Goal: Check status: Check status

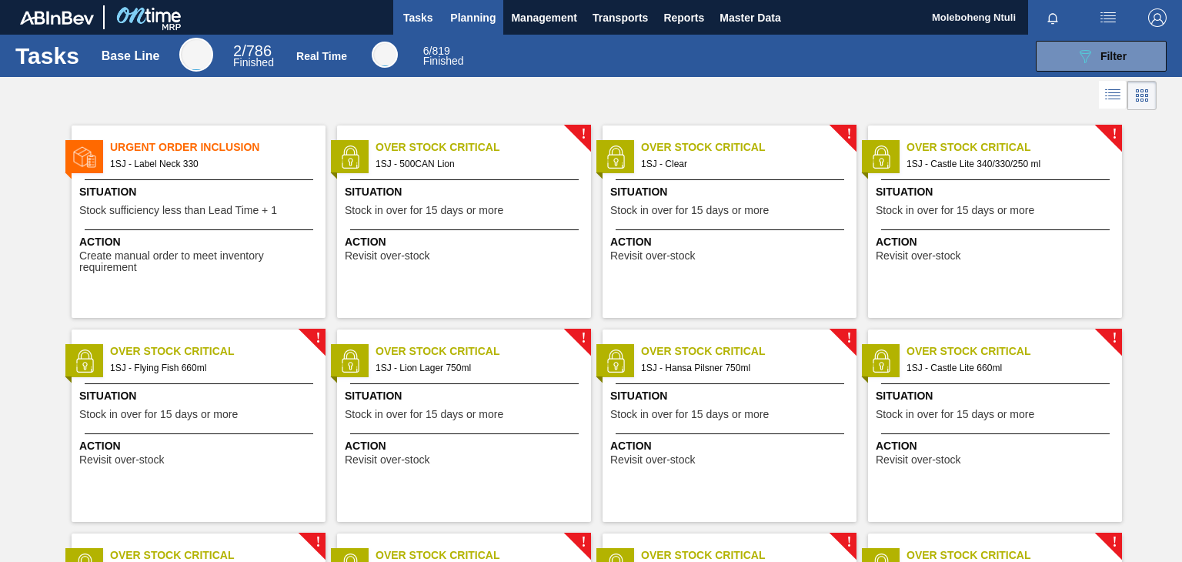
click at [468, 20] on span "Planning" at bounding box center [472, 17] width 45 height 18
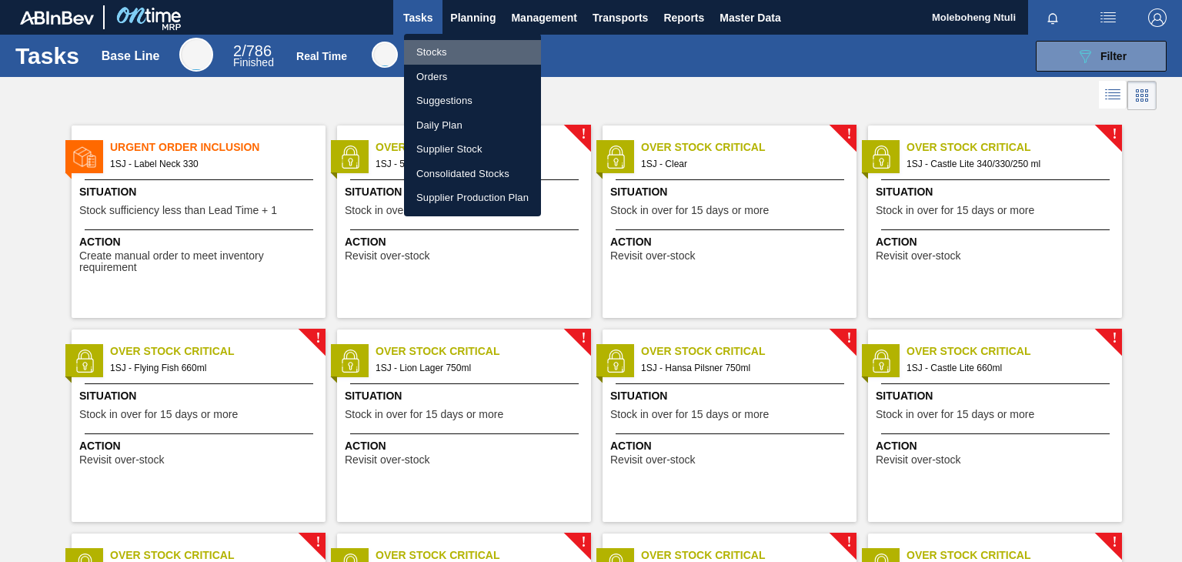
click at [438, 59] on li "Stocks" at bounding box center [472, 52] width 137 height 25
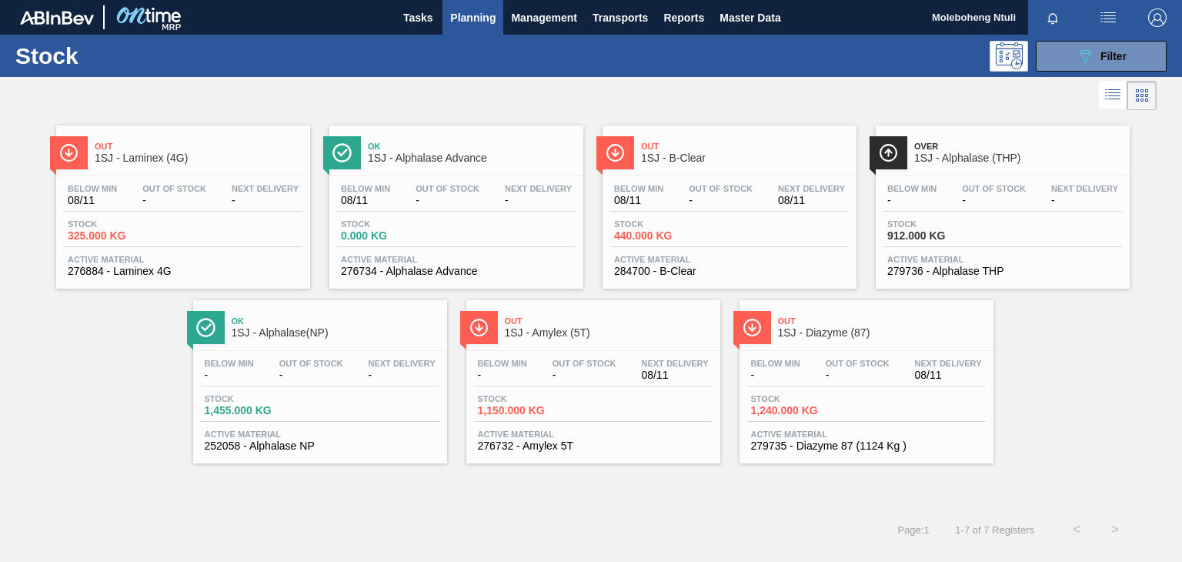
click at [613, 323] on span "Out" at bounding box center [609, 320] width 208 height 9
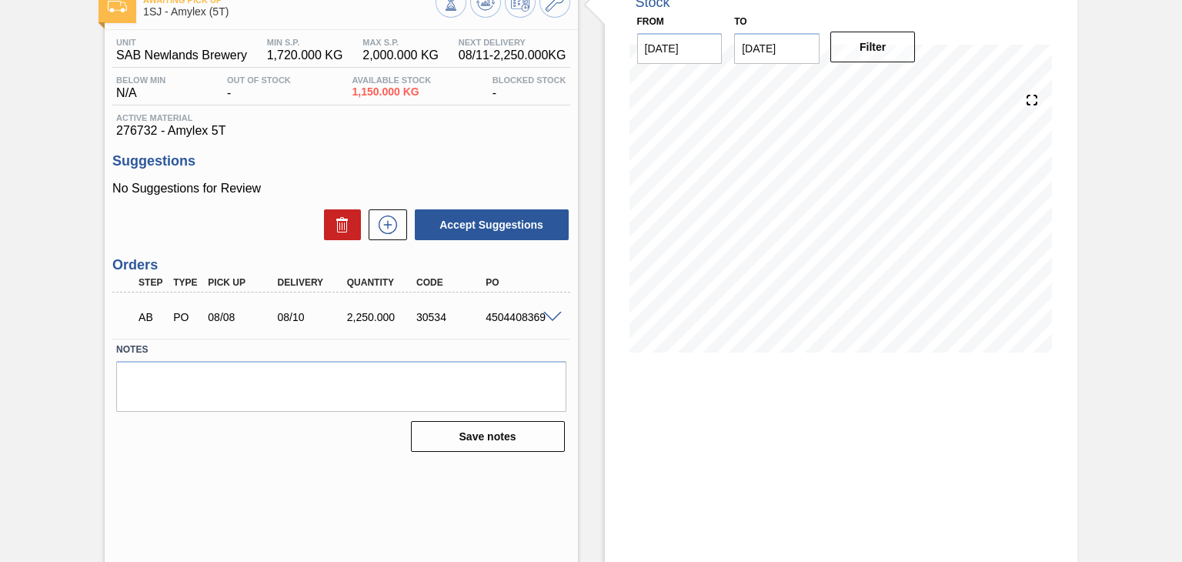
scroll to position [100, 0]
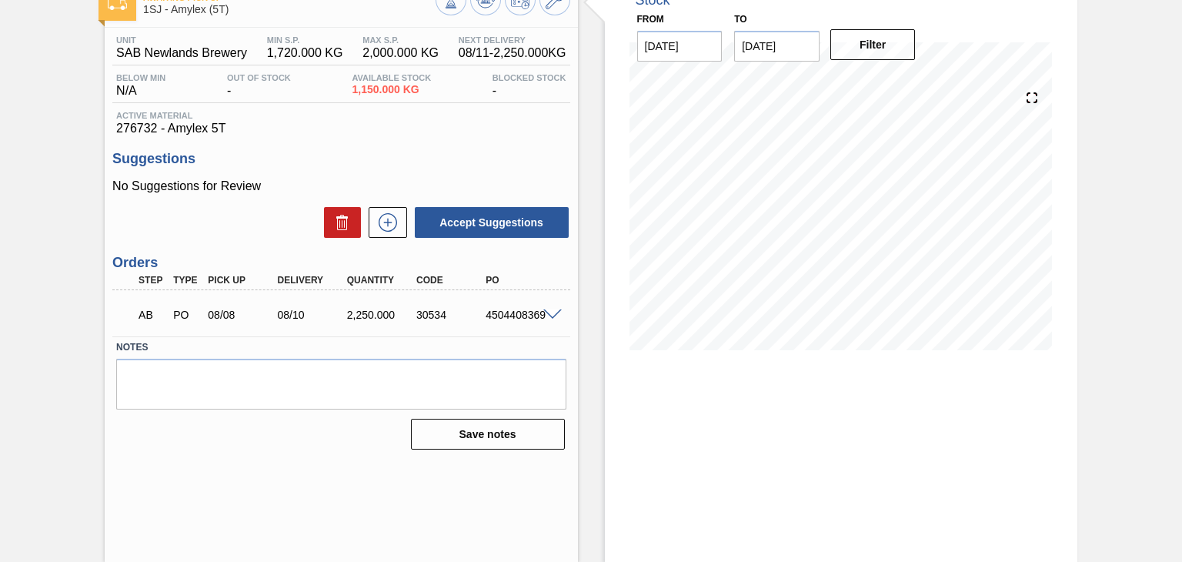
click at [552, 312] on span at bounding box center [552, 315] width 18 height 12
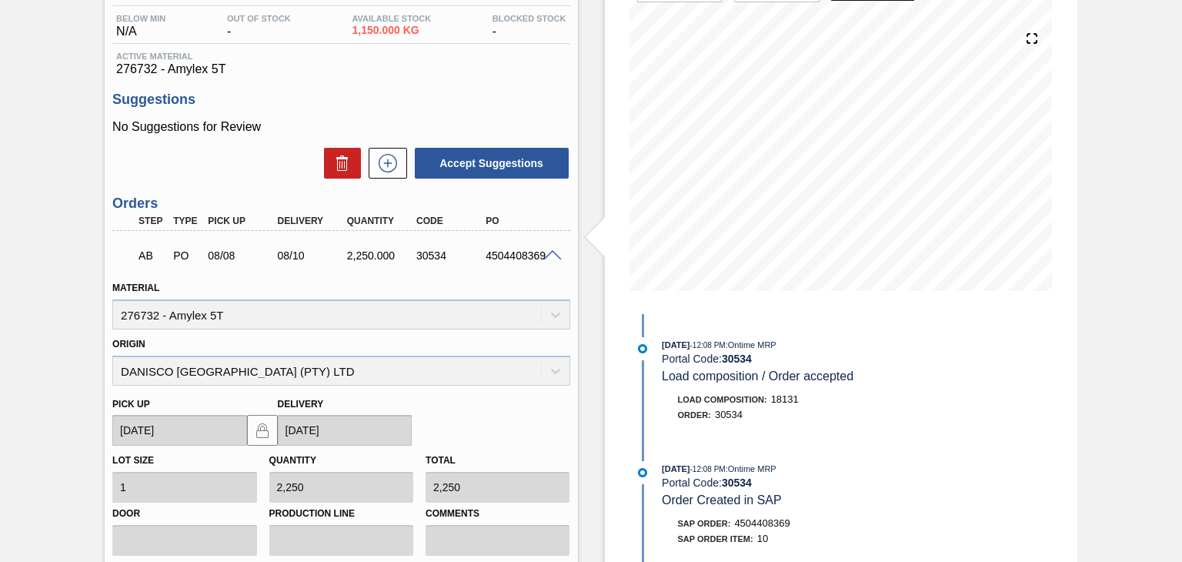
scroll to position [23, 0]
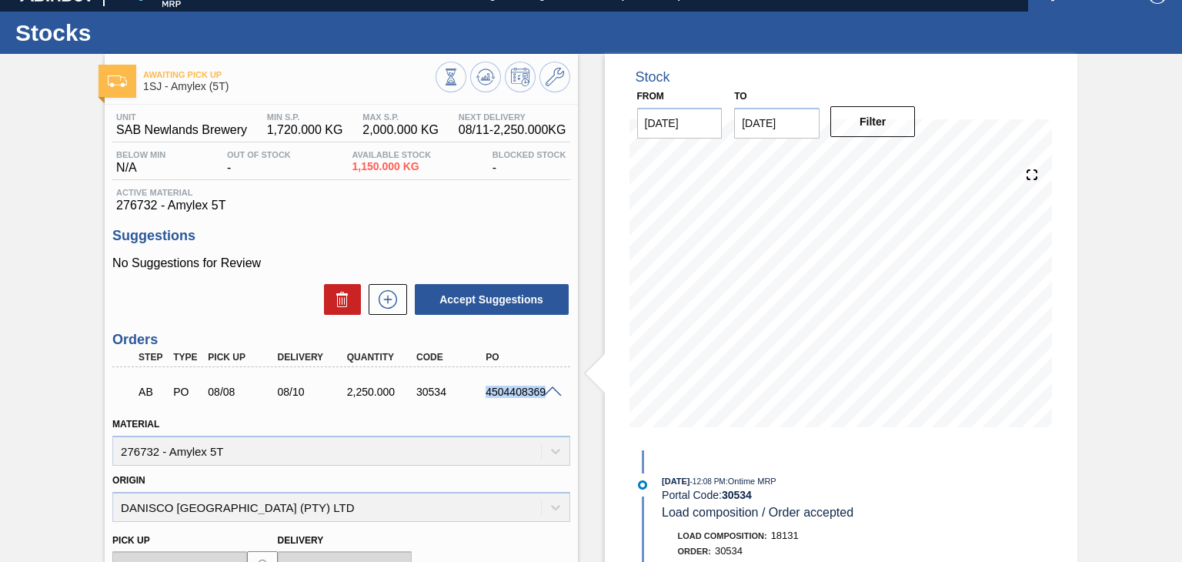
drag, startPoint x: 485, startPoint y: 392, endPoint x: 545, endPoint y: 388, distance: 59.4
click at [545, 388] on div "AB PO 08/08 08/10 2,250.000 30534 4504408369" at bounding box center [340, 390] width 457 height 38
copy div "4504408369"
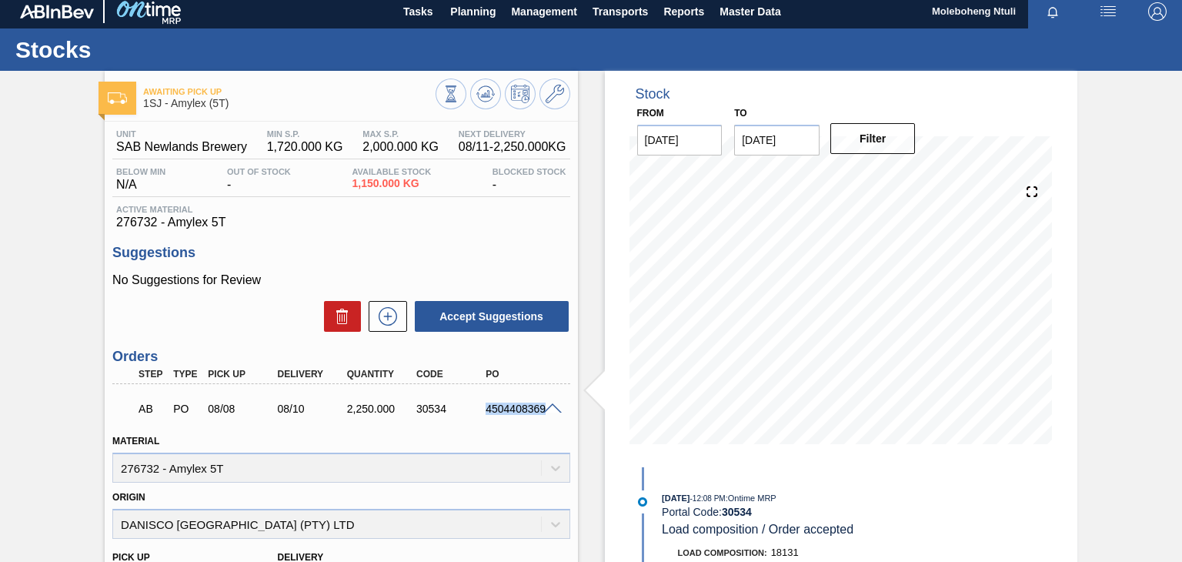
scroll to position [0, 0]
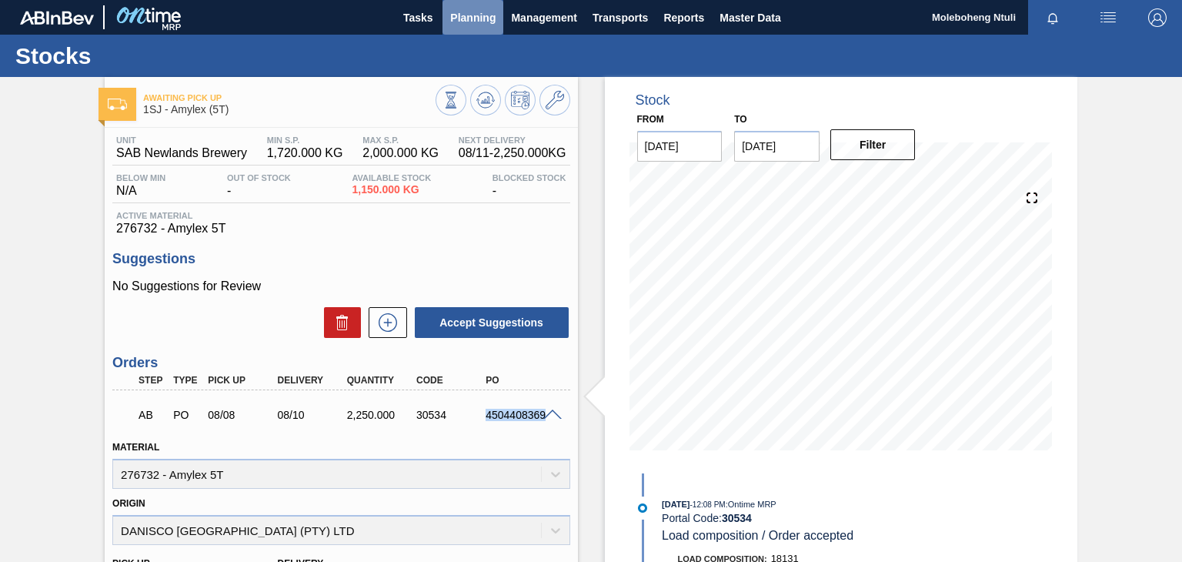
click at [475, 15] on span "Planning" at bounding box center [472, 17] width 45 height 18
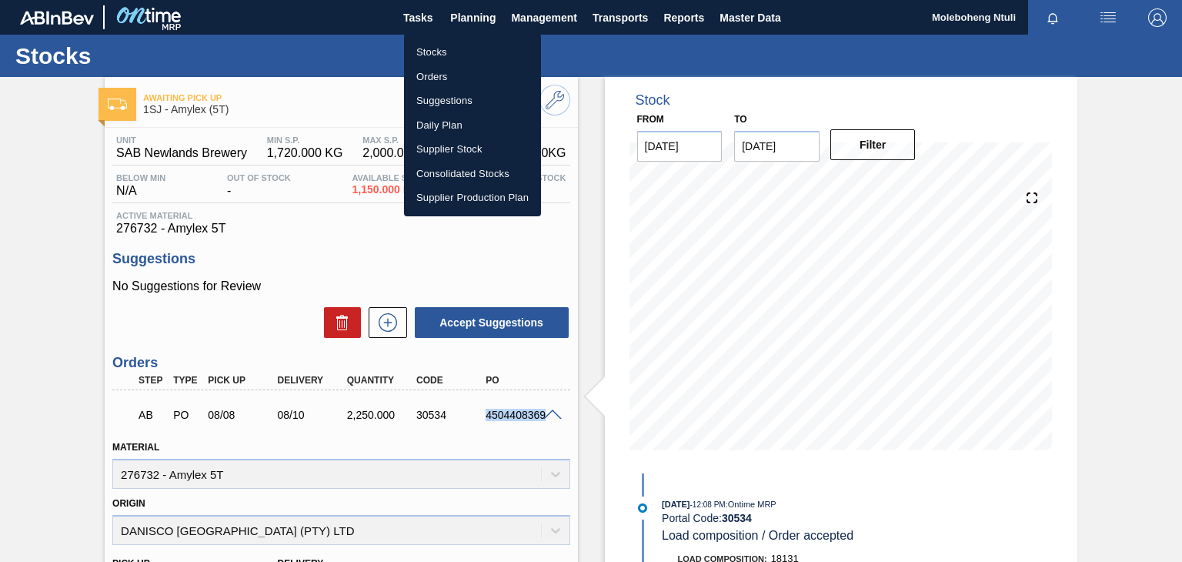
click at [426, 47] on li "Stocks" at bounding box center [472, 52] width 137 height 25
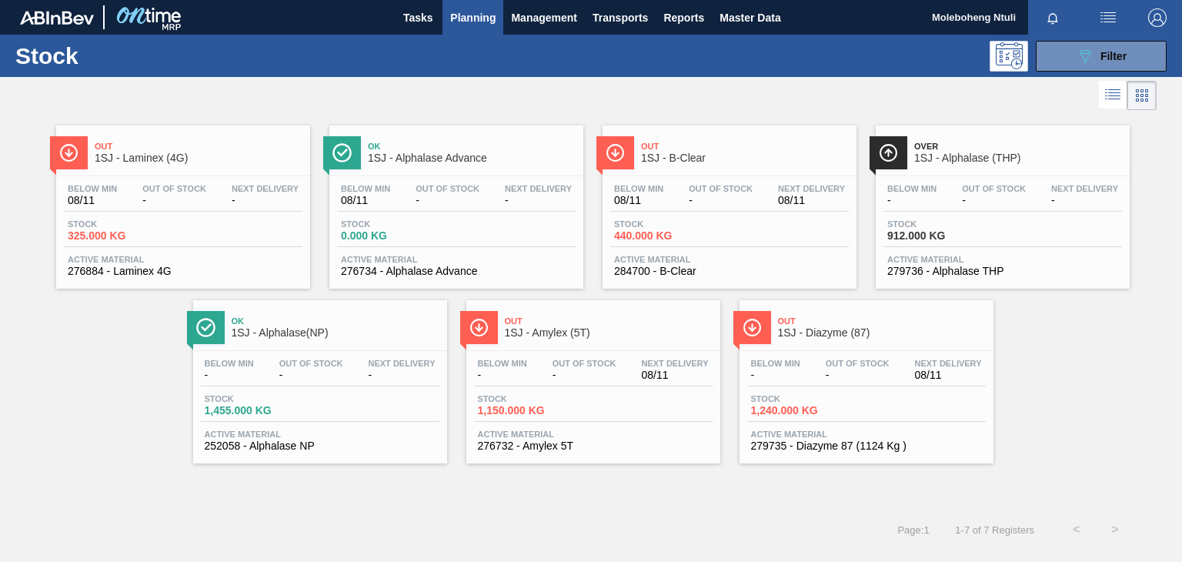
click at [883, 334] on span "1SJ - Diazyme (87)" at bounding box center [882, 333] width 208 height 12
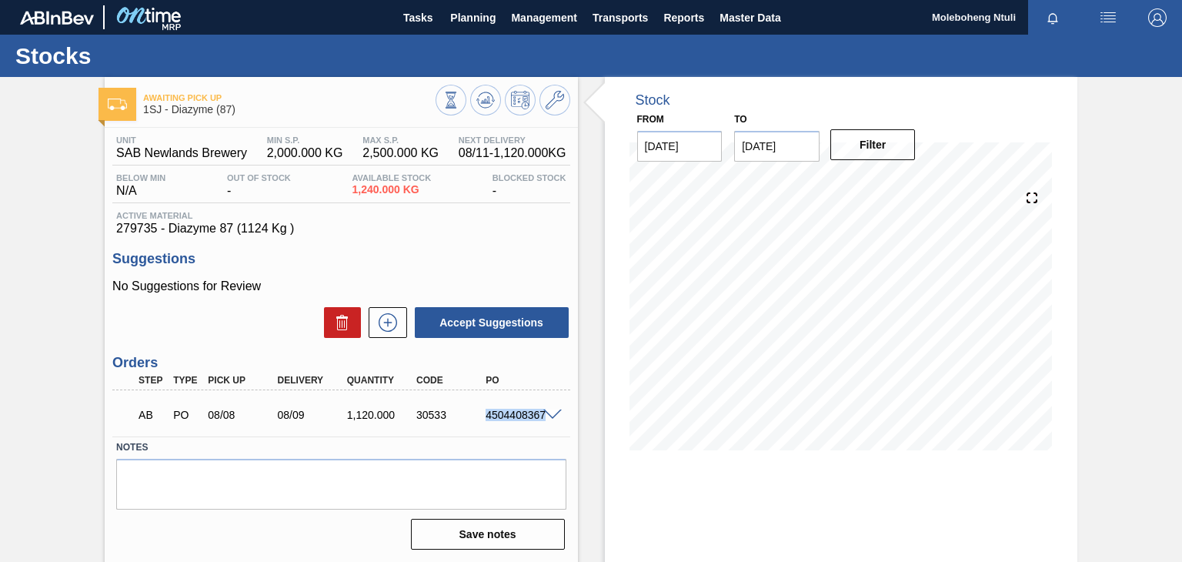
drag, startPoint x: 485, startPoint y: 411, endPoint x: 545, endPoint y: 428, distance: 62.6
click at [545, 428] on div "AB PO 08/08 08/09 1,120.000 30533 4504408367" at bounding box center [340, 413] width 457 height 38
copy div "4504408367"
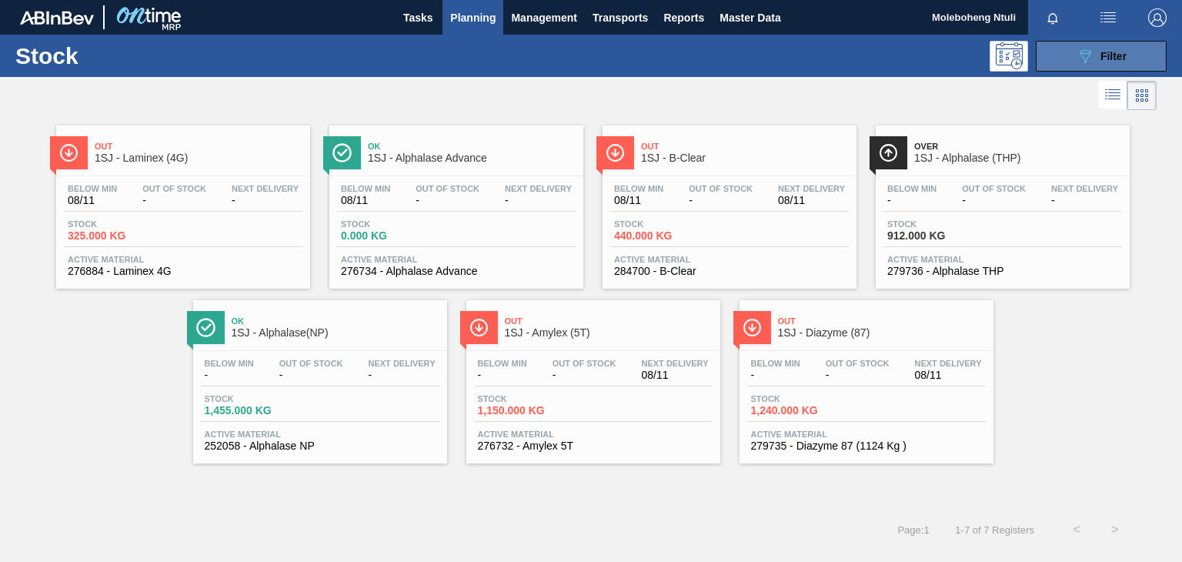
click at [1085, 54] on icon "089F7B8B-B2A5-4AFE-B5C0-19BA573D28AC" at bounding box center [1084, 56] width 18 height 18
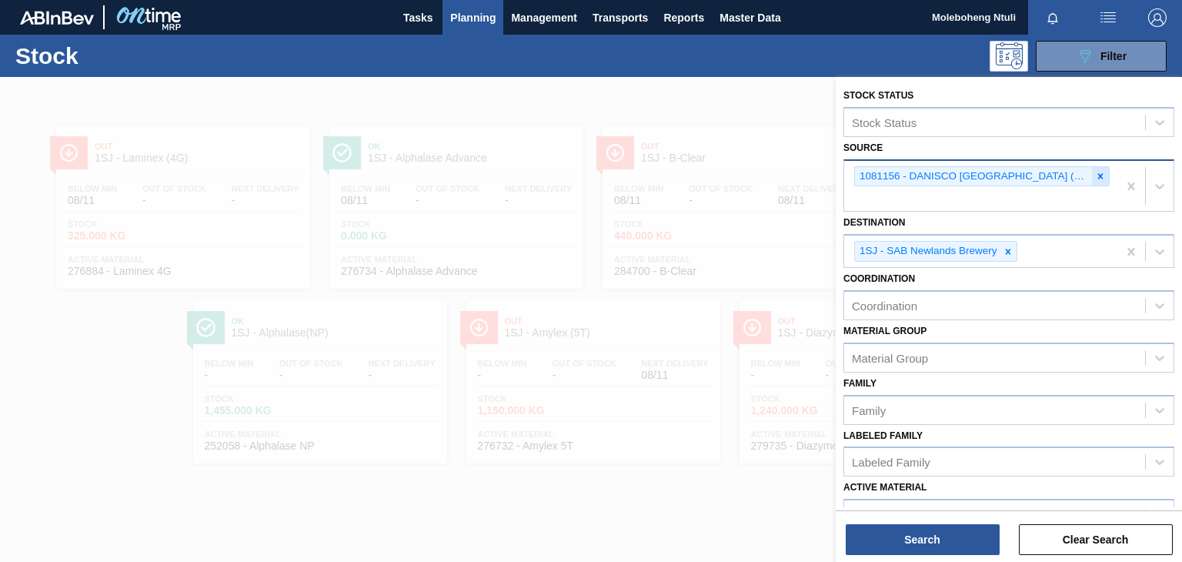
click at [1095, 173] on icon at bounding box center [1100, 176] width 11 height 11
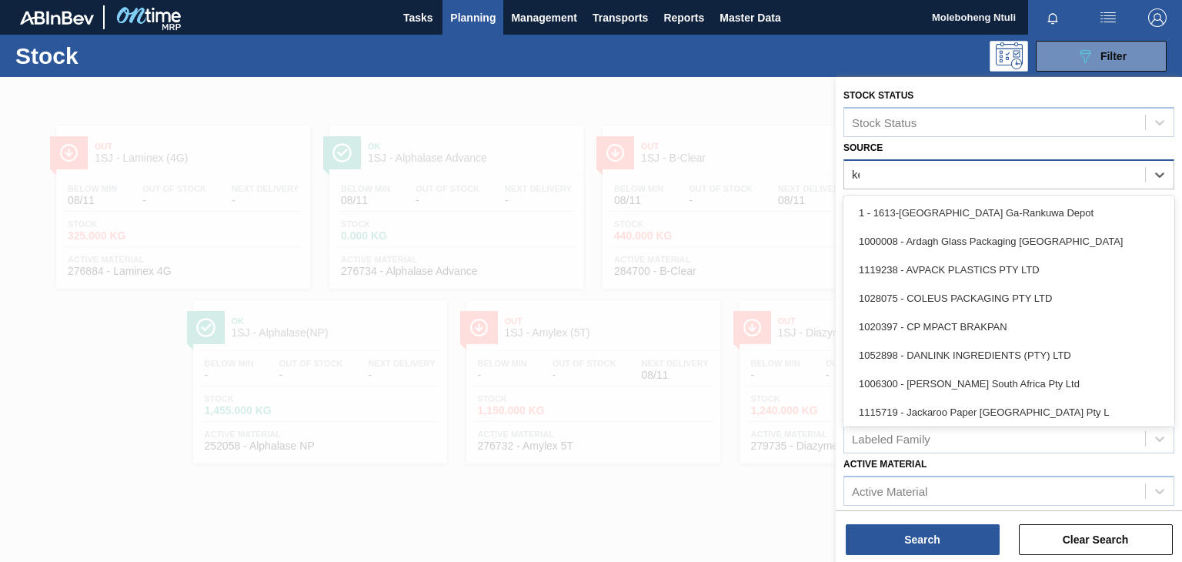
type input "ker"
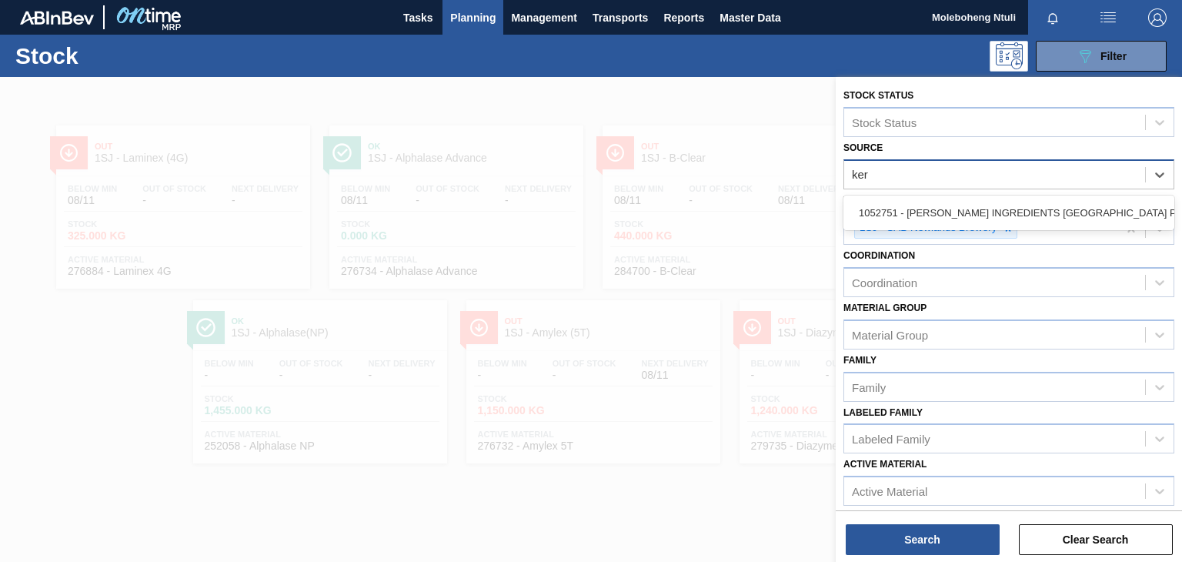
click at [1040, 208] on div "1052751 - KERRY INGREDIENTS SOUTH AFRICA PTY" at bounding box center [1008, 212] width 331 height 28
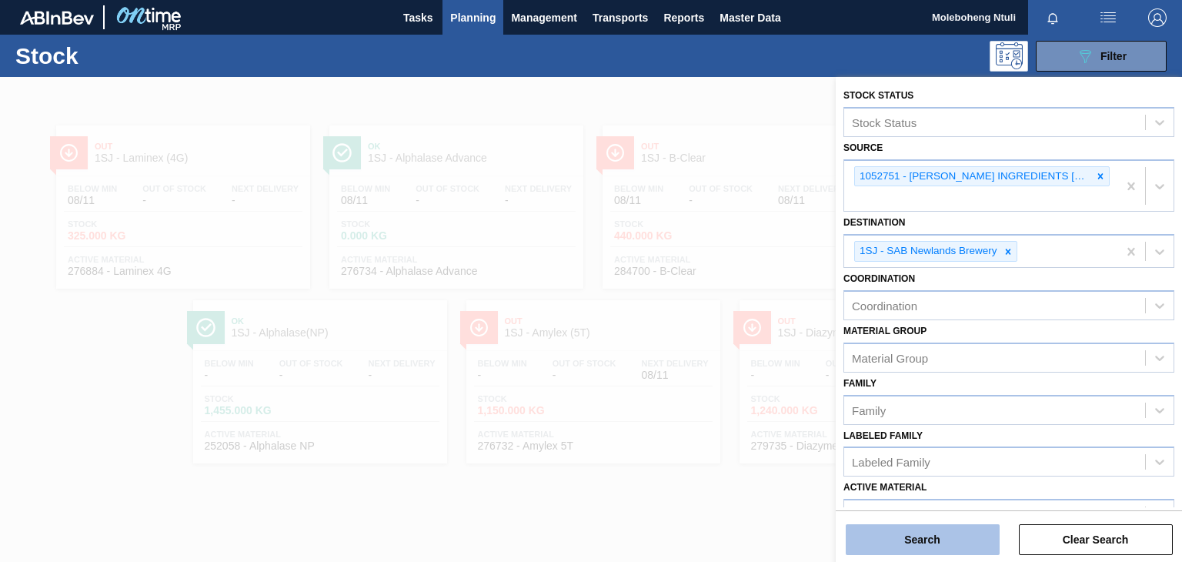
click at [862, 533] on button "Search" at bounding box center [922, 539] width 154 height 31
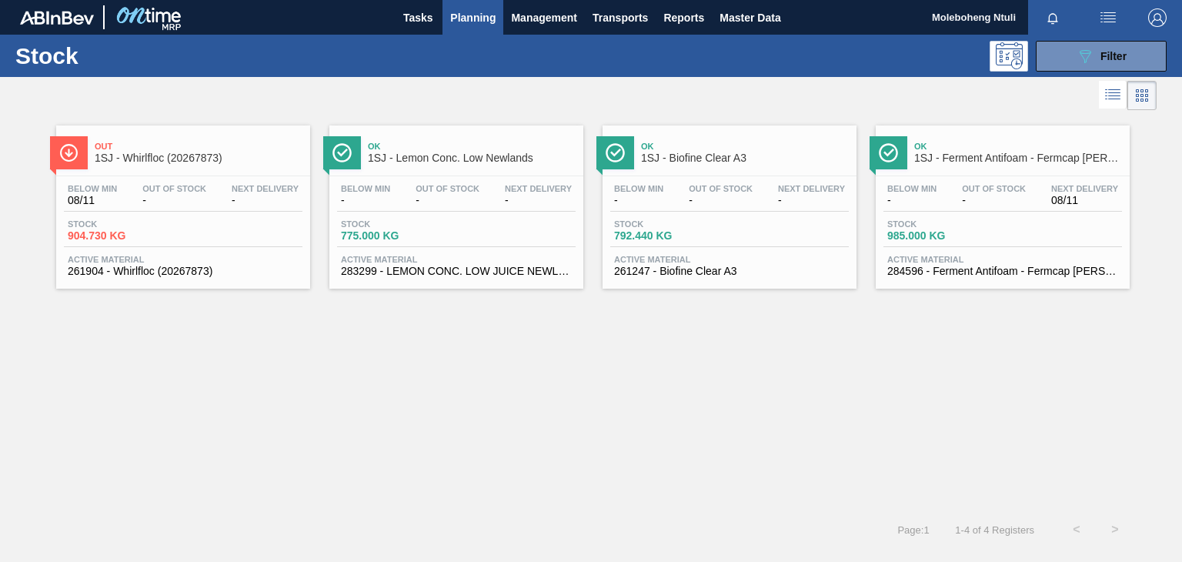
click at [468, 148] on span "Ok" at bounding box center [472, 146] width 208 height 9
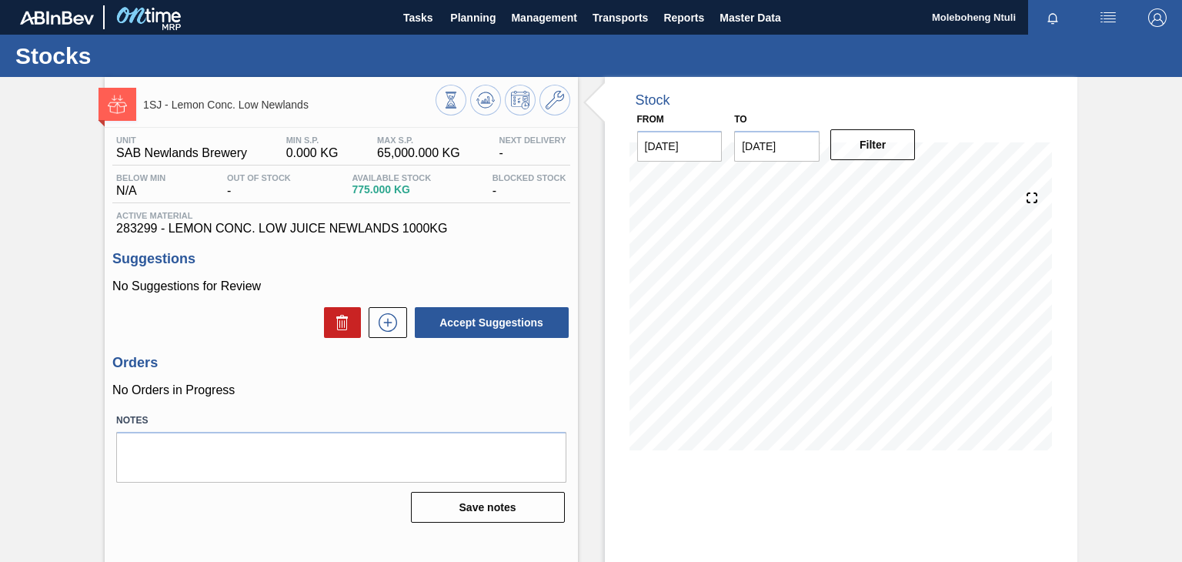
click at [377, 378] on div "Orders No Orders in Progress" at bounding box center [340, 376] width 457 height 42
click at [450, 100] on icon at bounding box center [450, 100] width 17 height 17
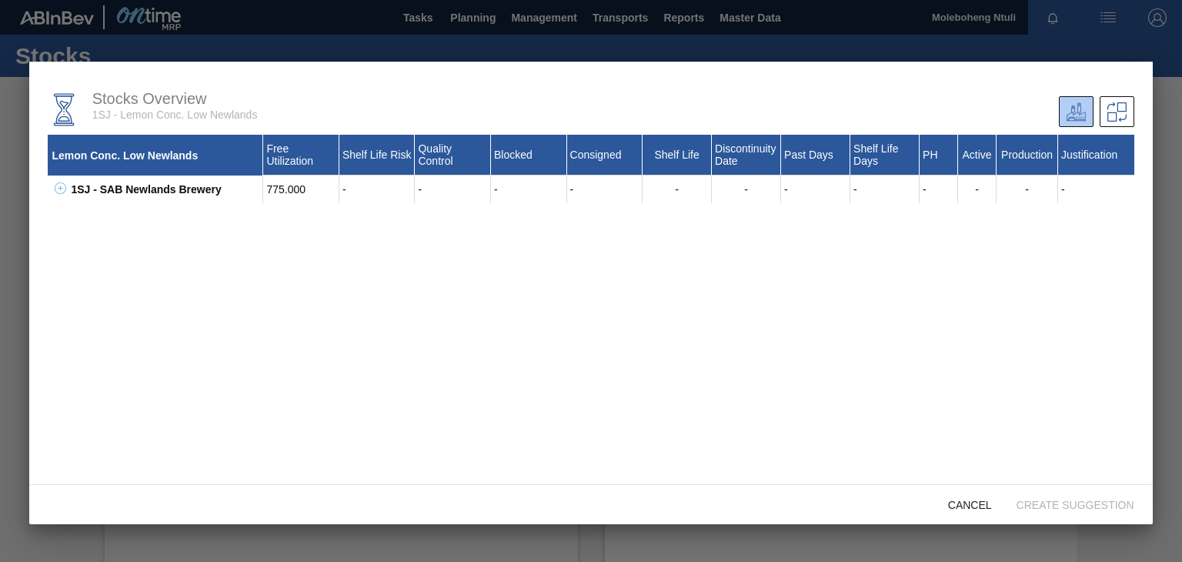
click at [302, 22] on div at bounding box center [591, 281] width 1182 height 562
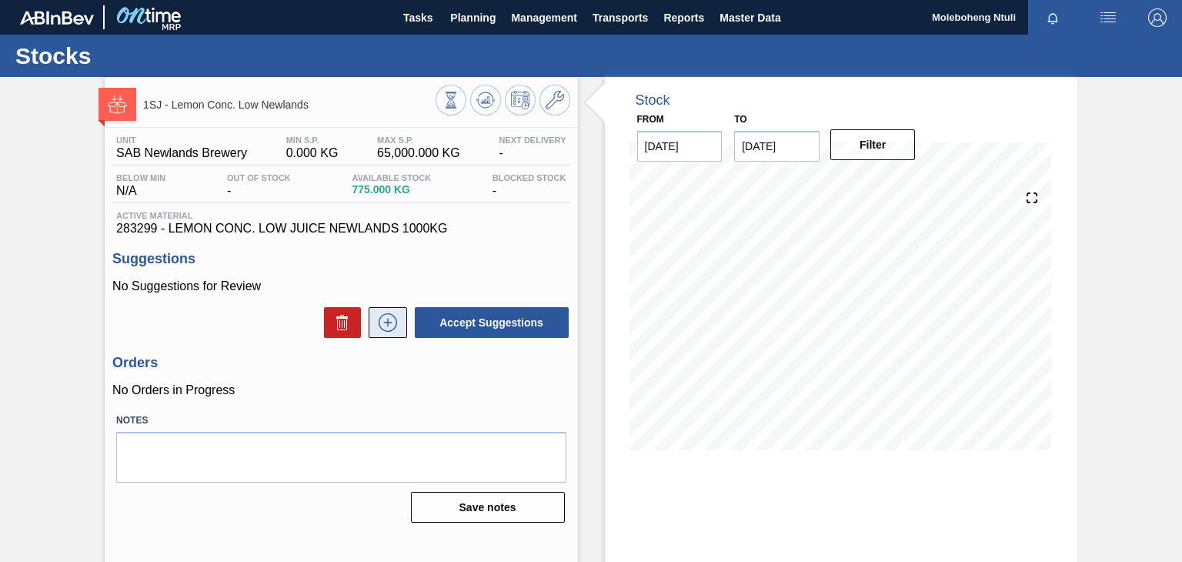
click at [388, 332] on icon at bounding box center [387, 322] width 18 height 18
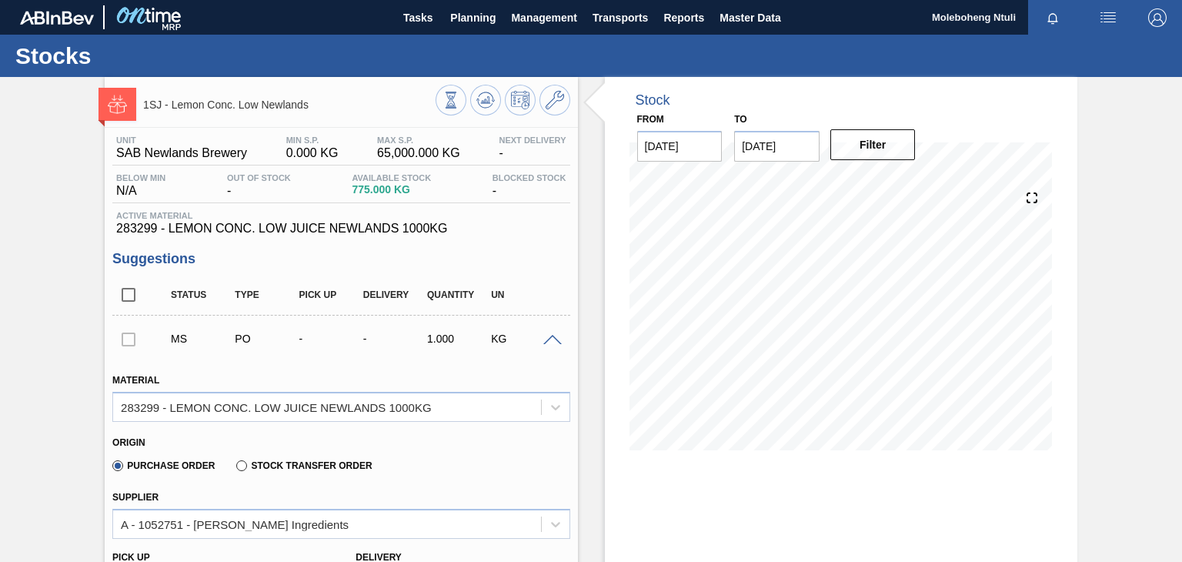
click at [545, 337] on span at bounding box center [552, 341] width 18 height 12
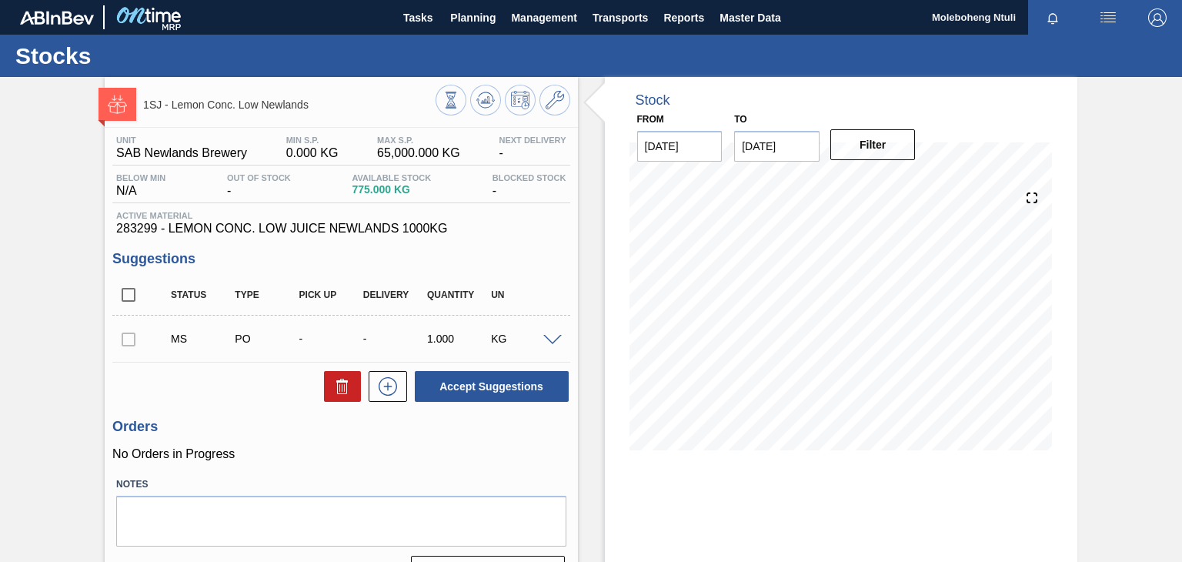
click at [320, 443] on div "Orders No Orders in Progress" at bounding box center [340, 439] width 457 height 42
click at [551, 341] on span at bounding box center [552, 341] width 18 height 12
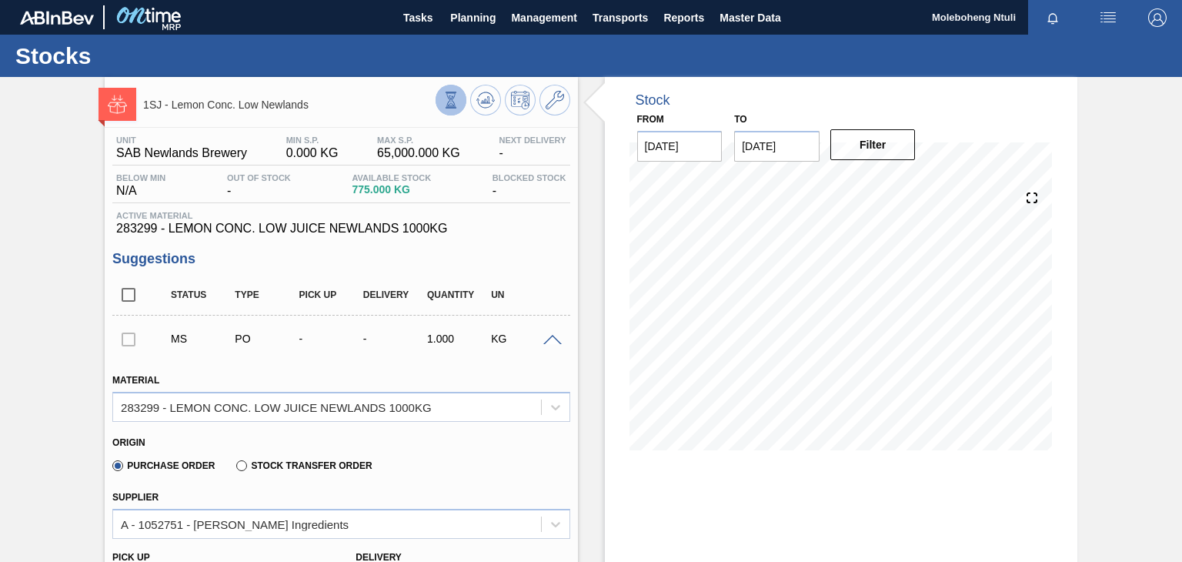
click at [452, 96] on icon at bounding box center [450, 97] width 5 height 5
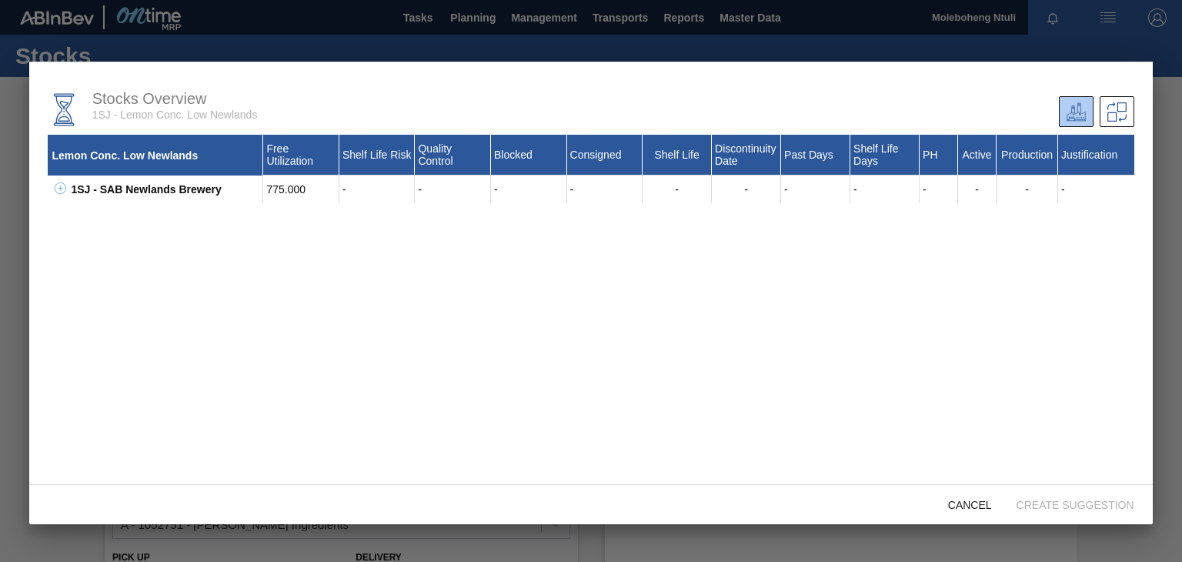
click at [1157, 49] on div at bounding box center [591, 281] width 1182 height 562
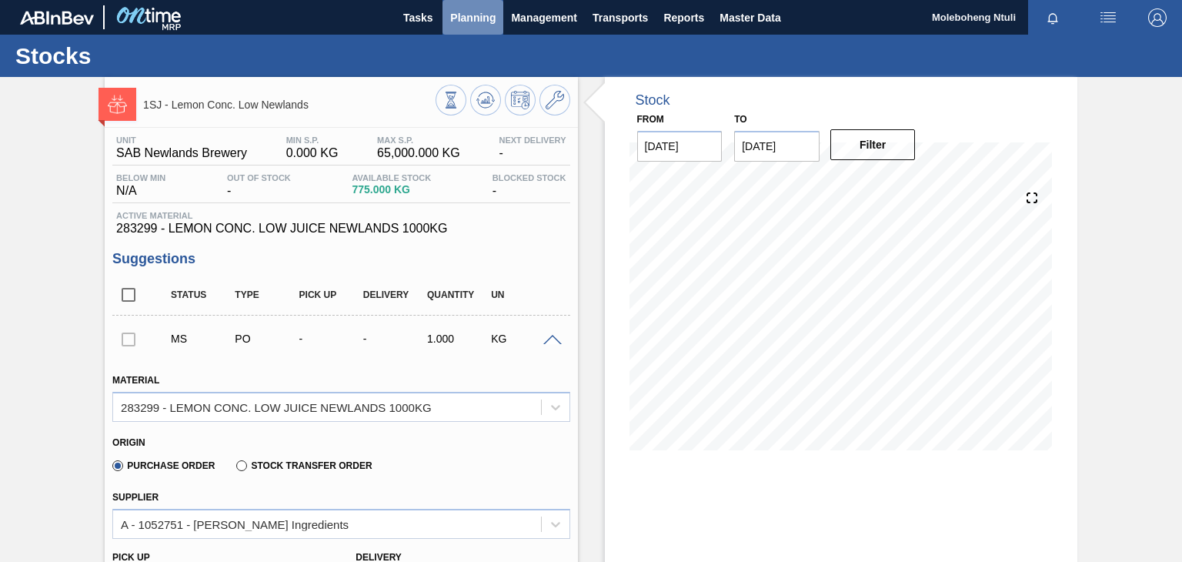
click at [471, 15] on span "Planning" at bounding box center [472, 17] width 45 height 18
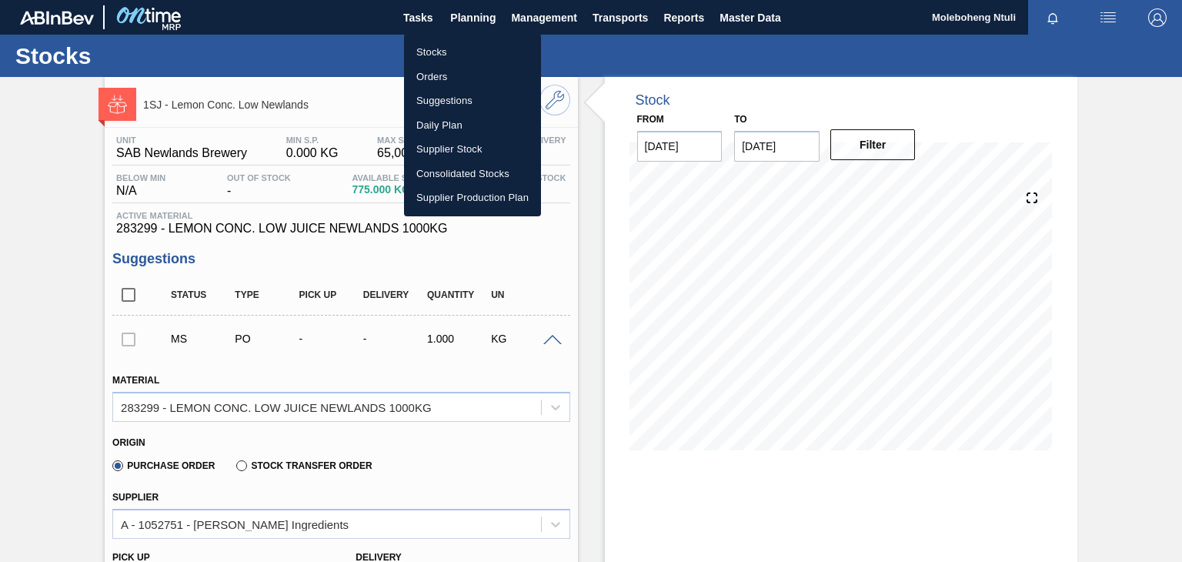
click at [425, 52] on li "Stocks" at bounding box center [472, 52] width 137 height 25
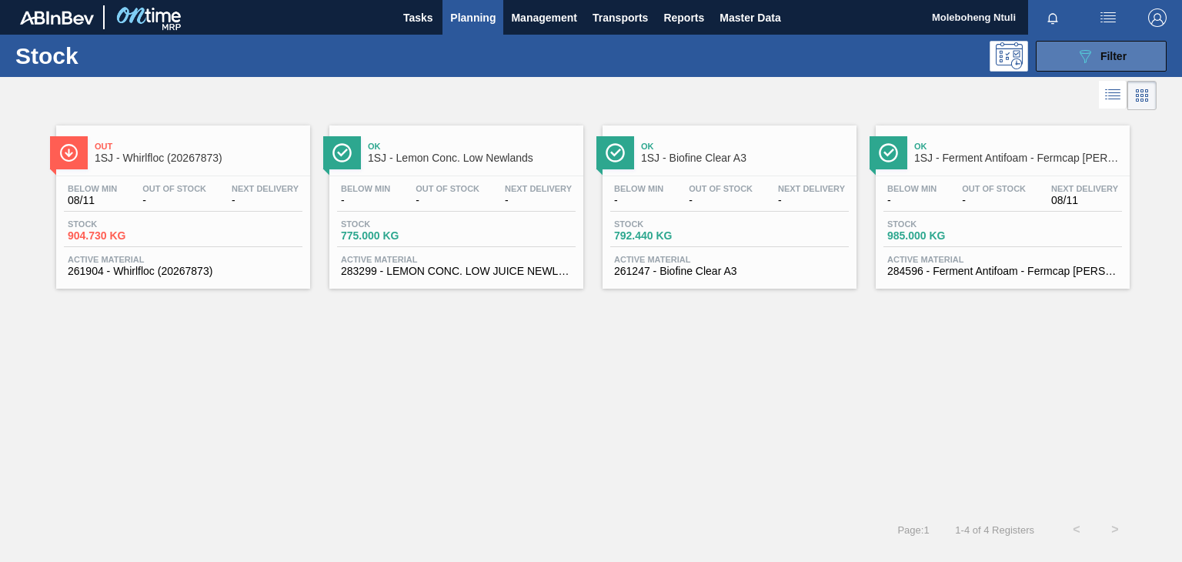
click at [1072, 53] on button "089F7B8B-B2A5-4AFE-B5C0-19BA573D28AC Filter" at bounding box center [1100, 56] width 131 height 31
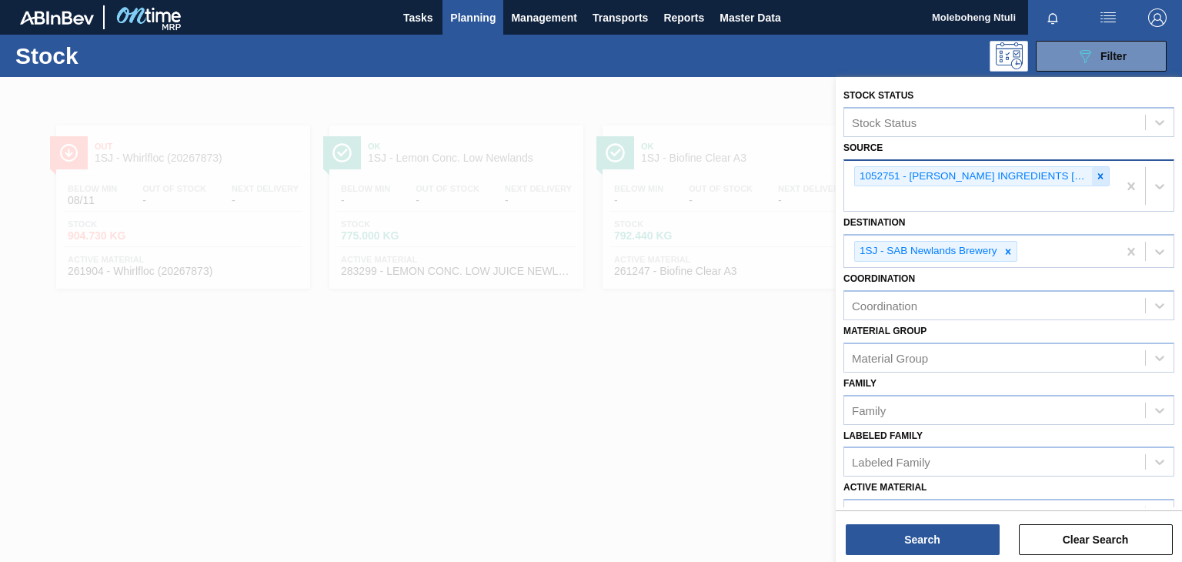
click at [1099, 172] on icon at bounding box center [1100, 176] width 11 height 11
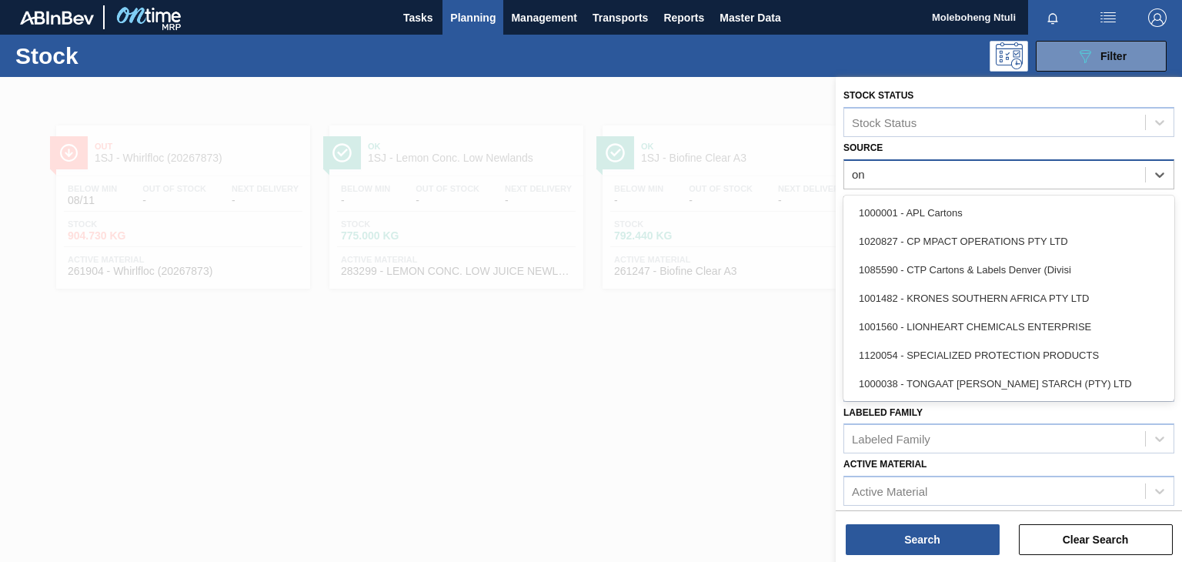
type input "o"
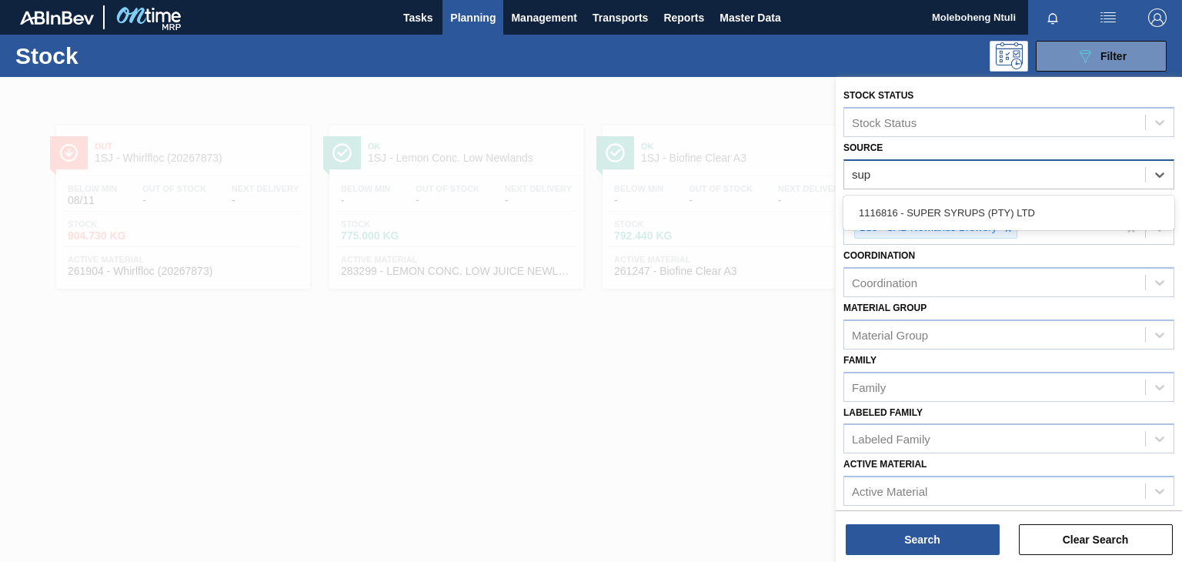
type input "supe"
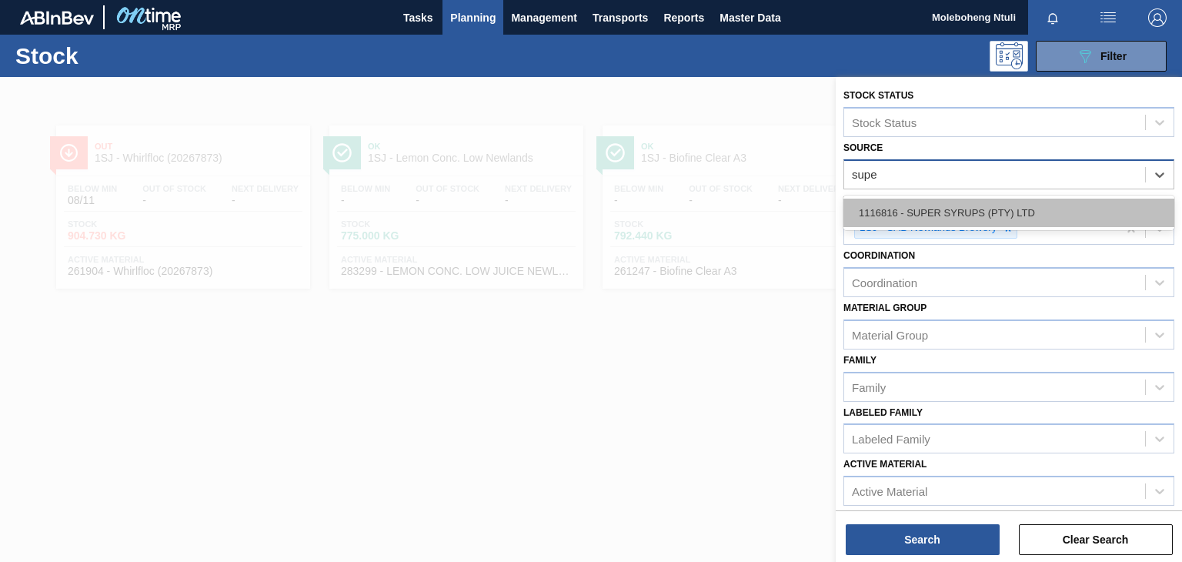
click at [1009, 206] on div "1116816 - SUPER SYRUPS (PTY) LTD" at bounding box center [1008, 212] width 331 height 28
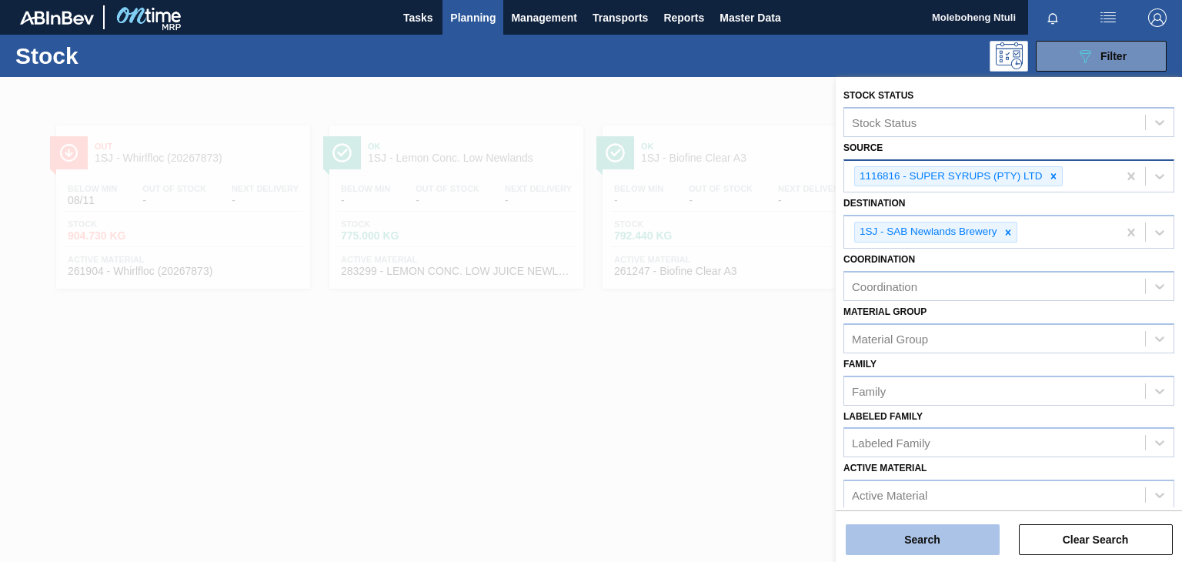
click at [956, 543] on button "Search" at bounding box center [922, 539] width 154 height 31
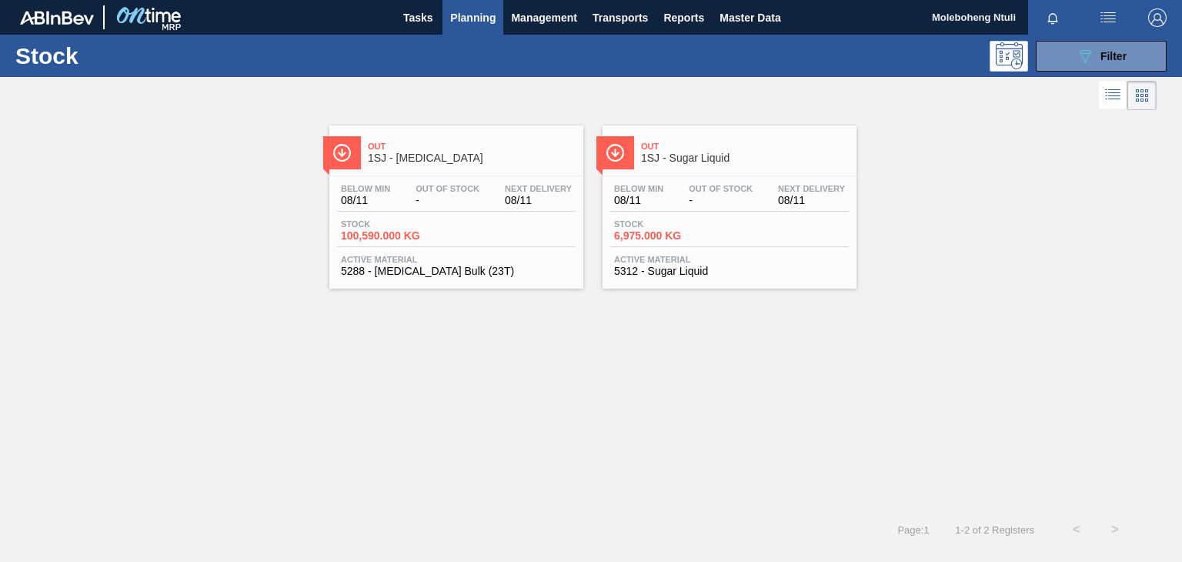
click at [693, 150] on span "Out" at bounding box center [745, 146] width 208 height 9
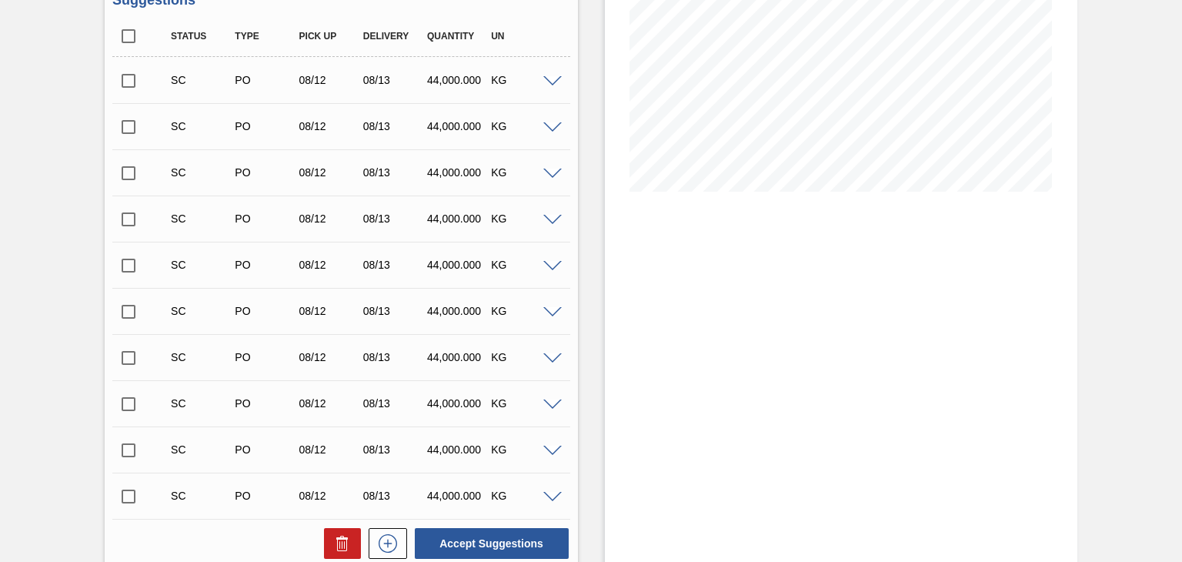
scroll to position [526, 0]
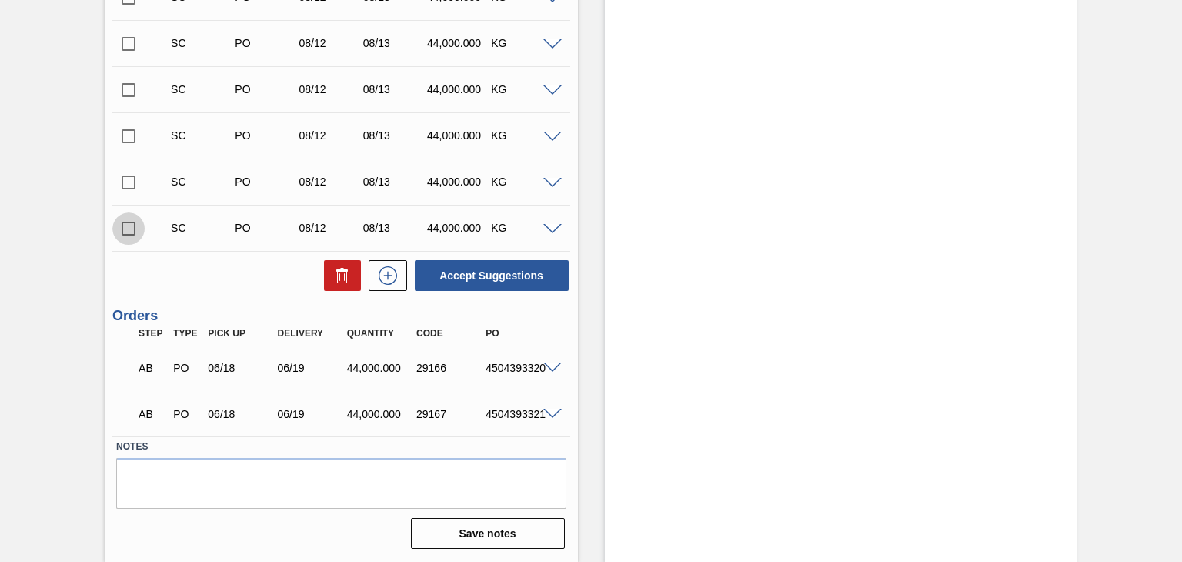
click at [122, 227] on input "checkbox" at bounding box center [128, 228] width 32 height 32
click at [507, 280] on button "Accept Suggestions" at bounding box center [492, 275] width 154 height 31
checkbox input "false"
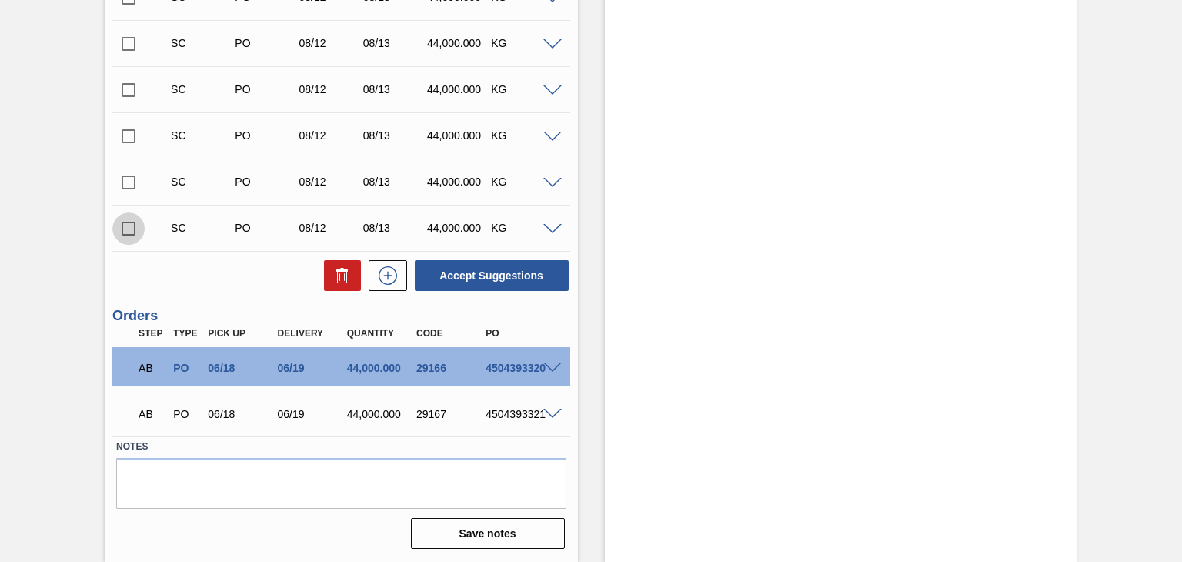
click at [126, 232] on input "checkbox" at bounding box center [128, 228] width 32 height 32
click at [502, 272] on button "Accept Suggestions" at bounding box center [492, 275] width 154 height 31
checkbox input "false"
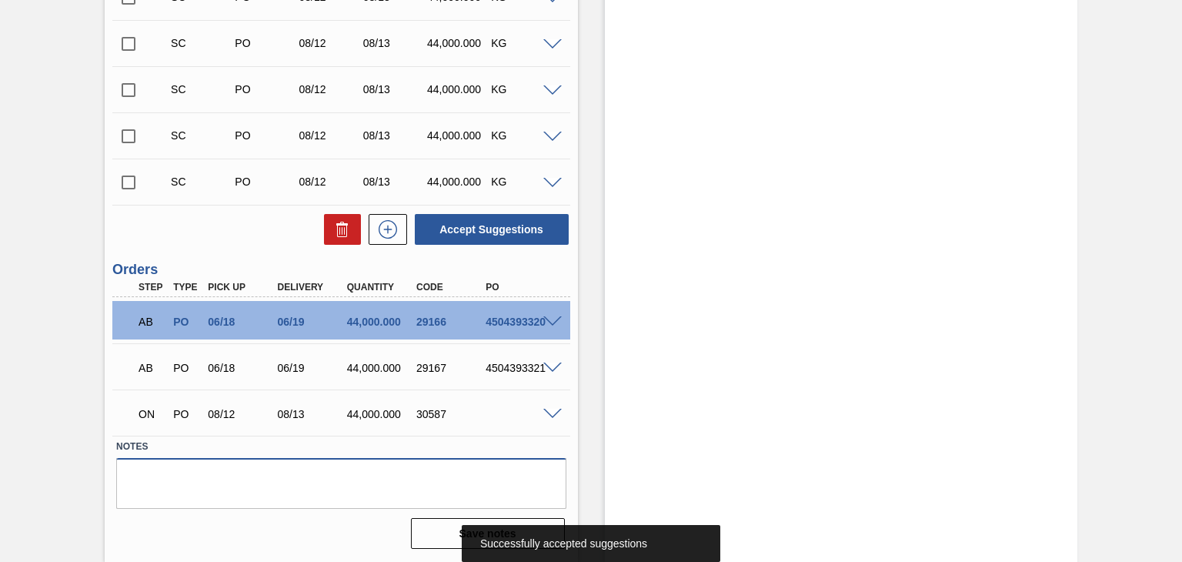
click at [462, 472] on textarea at bounding box center [340, 483] width 449 height 51
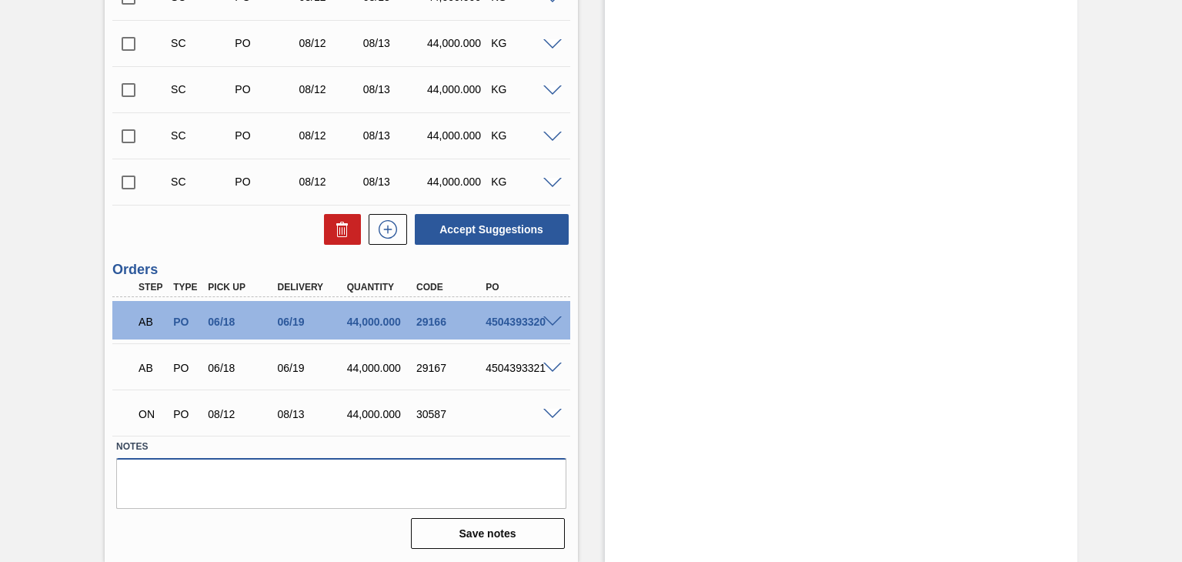
click at [416, 476] on textarea at bounding box center [340, 483] width 449 height 51
drag, startPoint x: 418, startPoint y: 413, endPoint x: 457, endPoint y: 422, distance: 40.3
click at [457, 422] on div "ON PO 08/12 08/13 44,000.000 30587" at bounding box center [336, 412] width 416 height 31
copy div "30587"
click at [480, 409] on div "30587" at bounding box center [450, 414] width 76 height 12
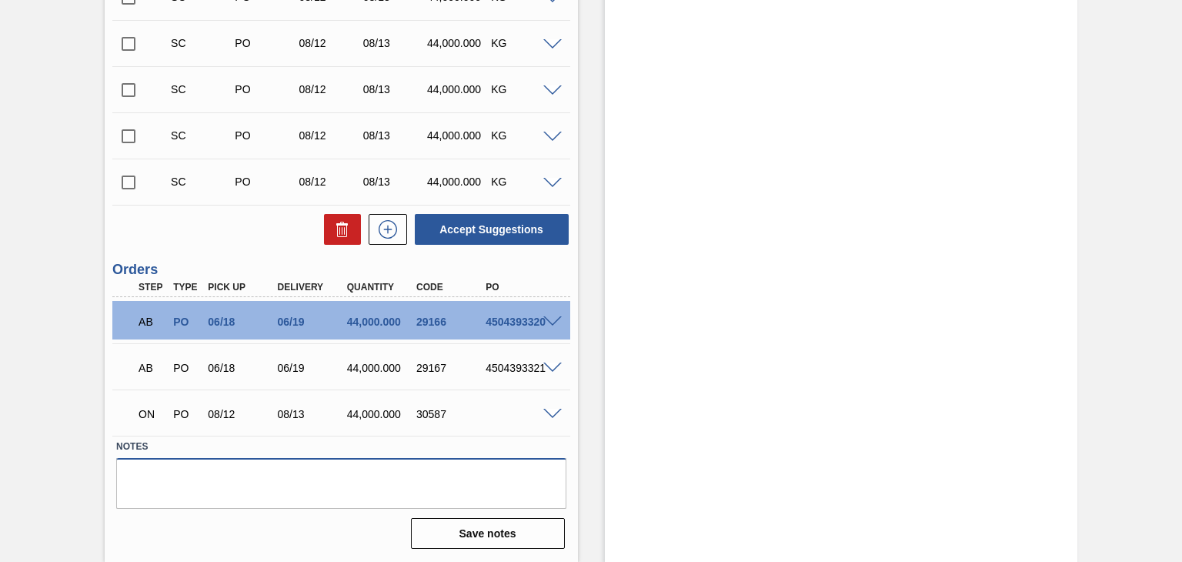
click at [457, 480] on textarea at bounding box center [340, 483] width 449 height 51
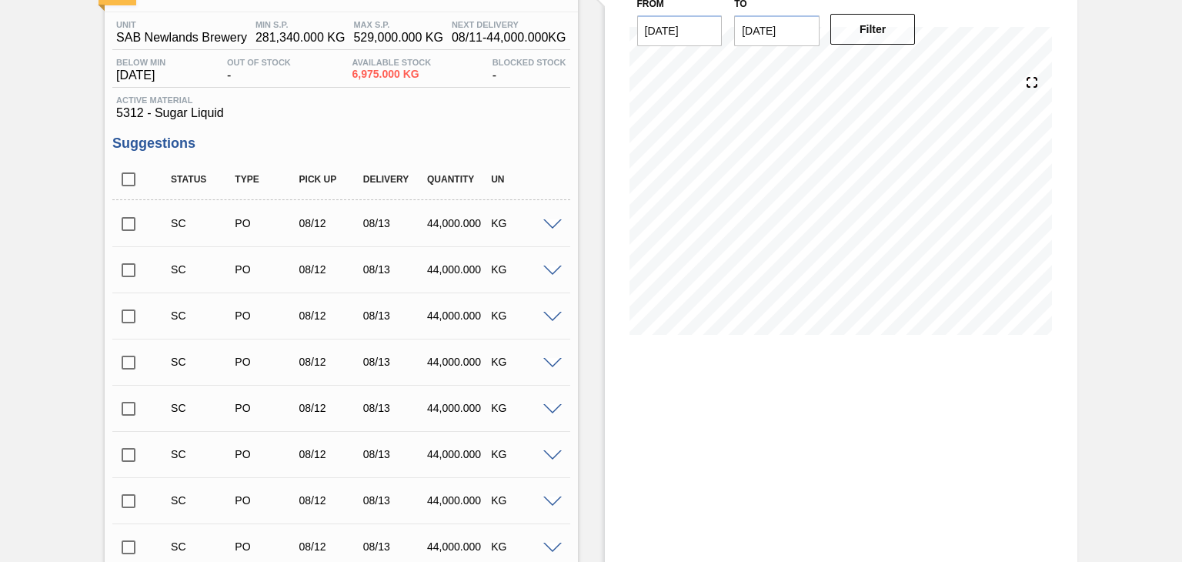
scroll to position [526, 0]
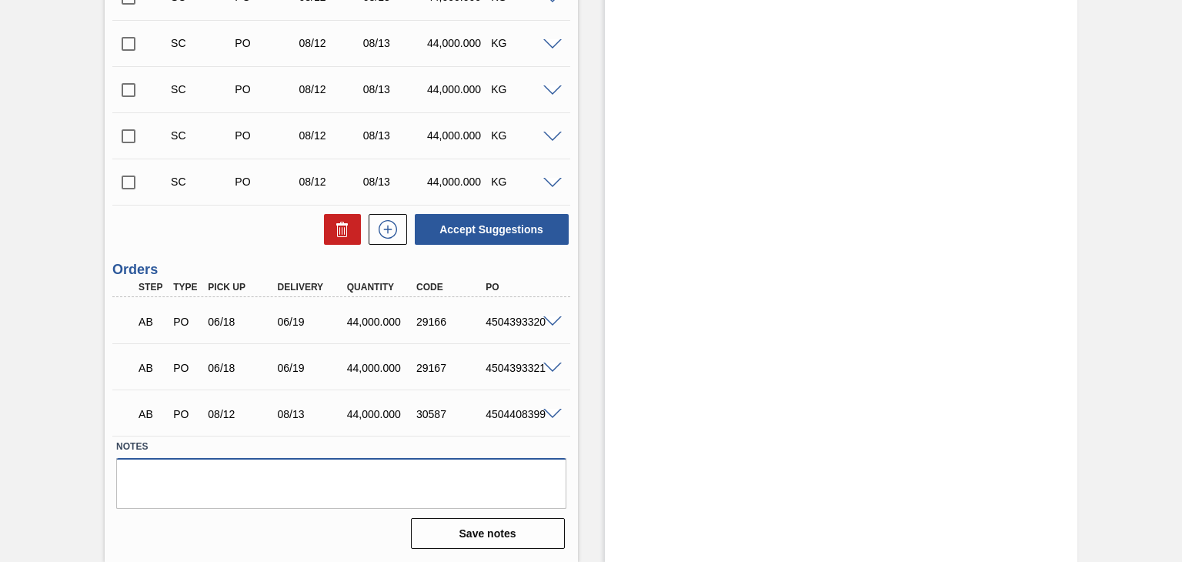
click at [276, 481] on textarea at bounding box center [340, 483] width 449 height 51
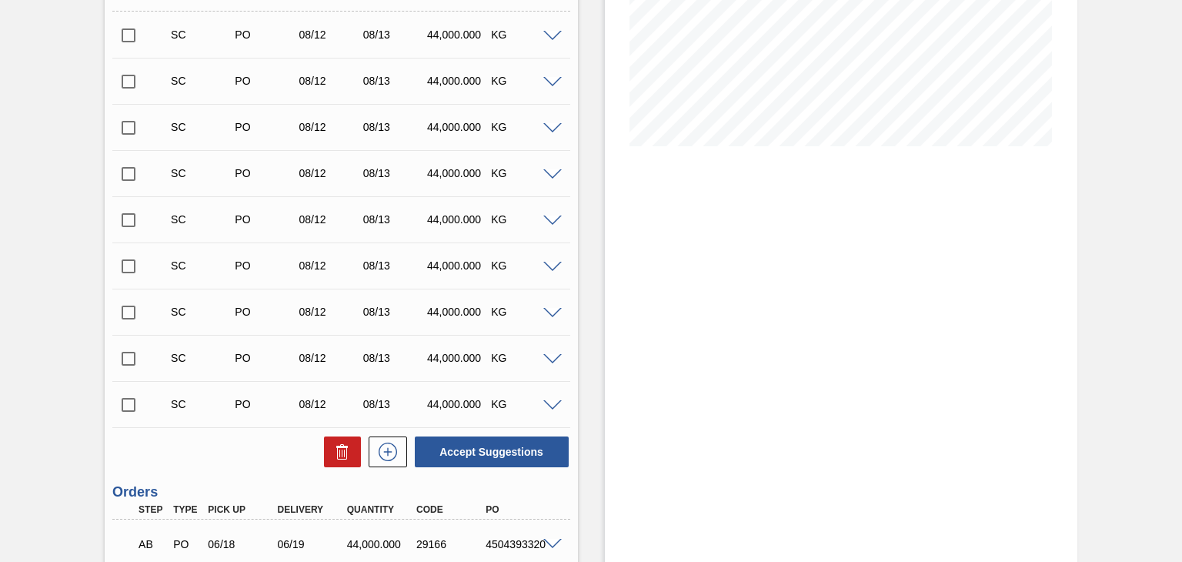
scroll to position [0, 0]
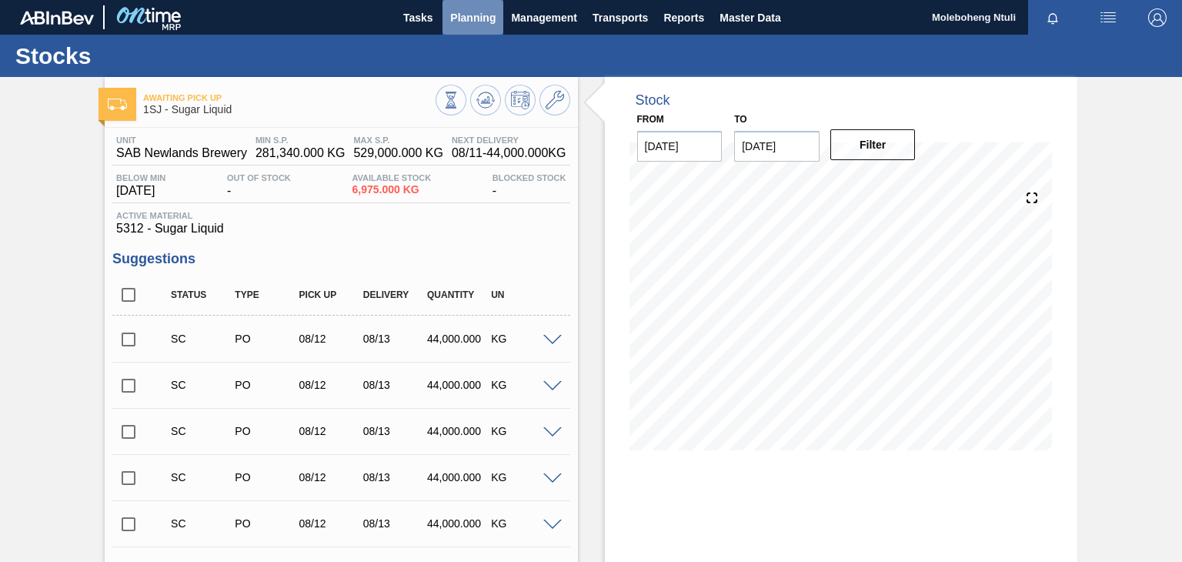
click at [468, 12] on span "Planning" at bounding box center [472, 17] width 45 height 18
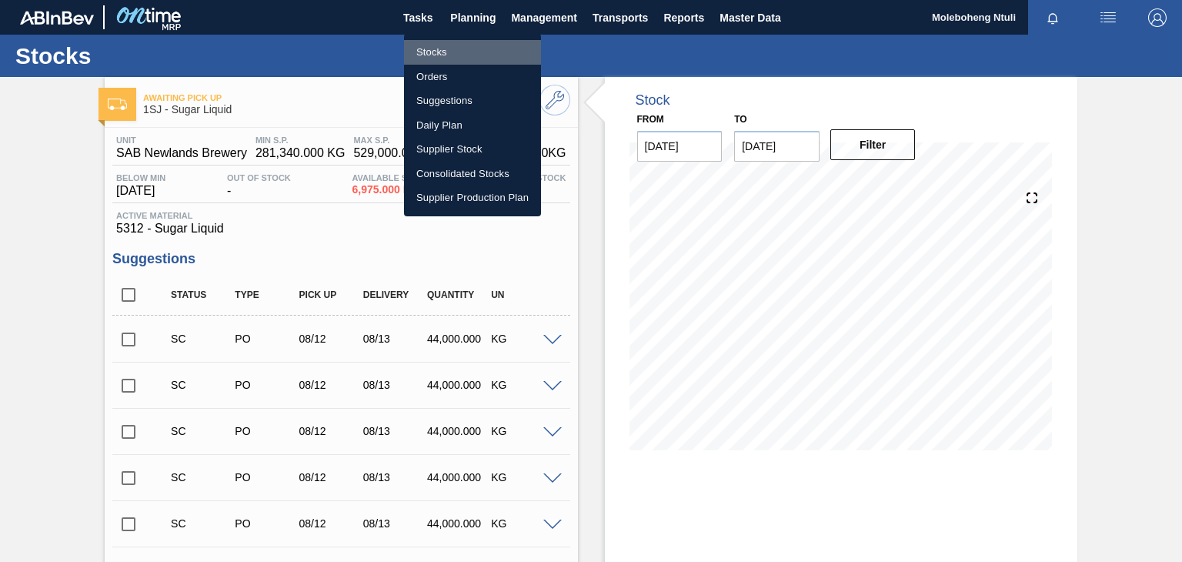
click at [434, 49] on li "Stocks" at bounding box center [472, 52] width 137 height 25
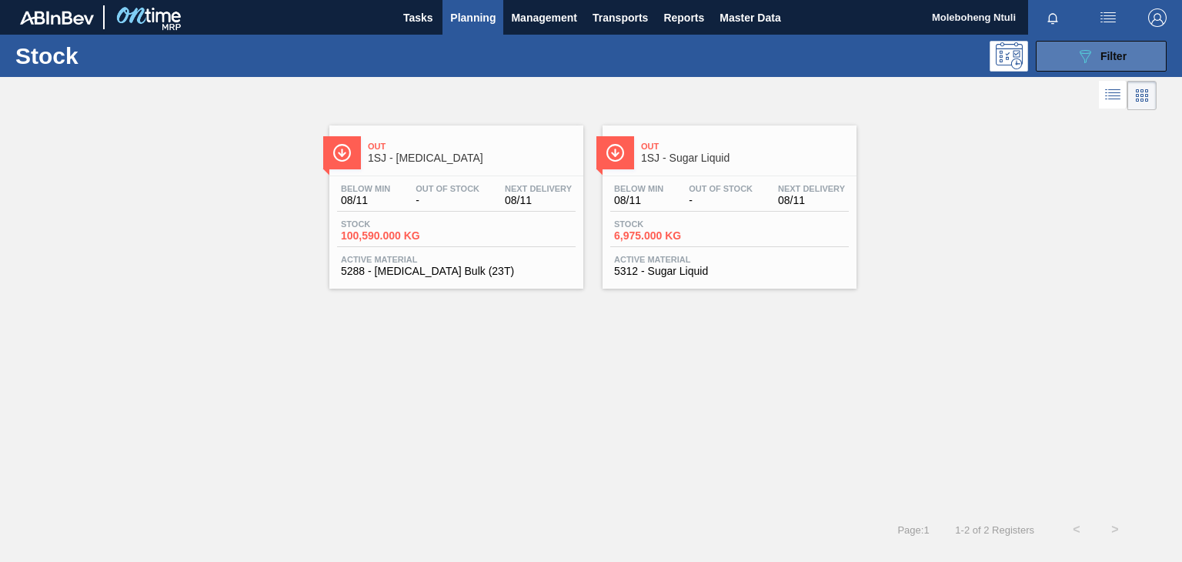
click at [1075, 59] on icon "089F7B8B-B2A5-4AFE-B5C0-19BA573D28AC" at bounding box center [1084, 56] width 18 height 18
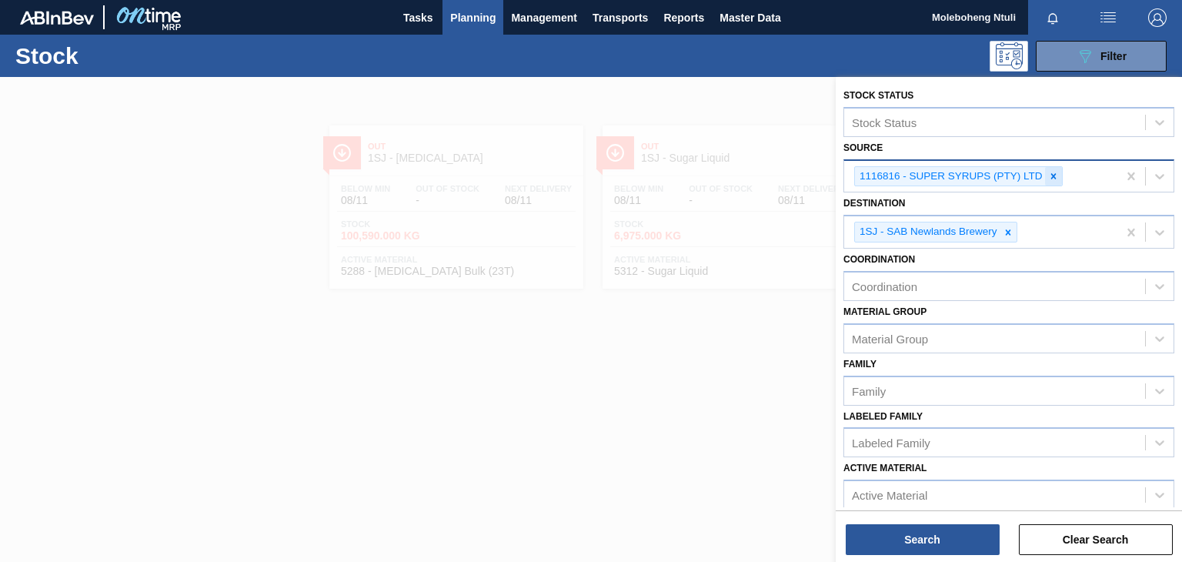
click at [1048, 173] on icon at bounding box center [1053, 176] width 11 height 11
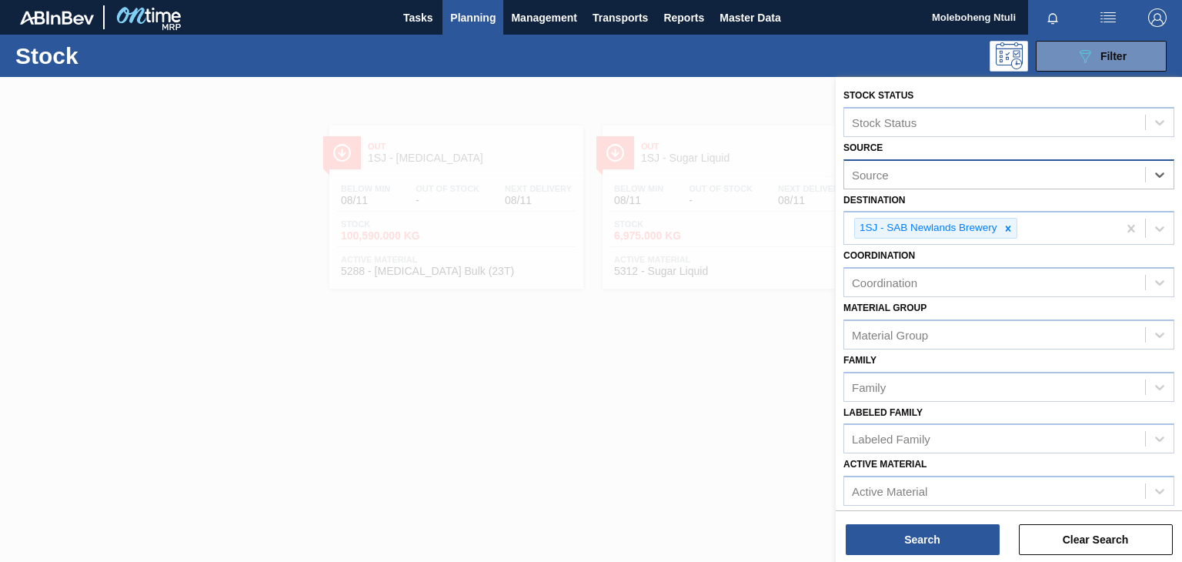
type input "s"
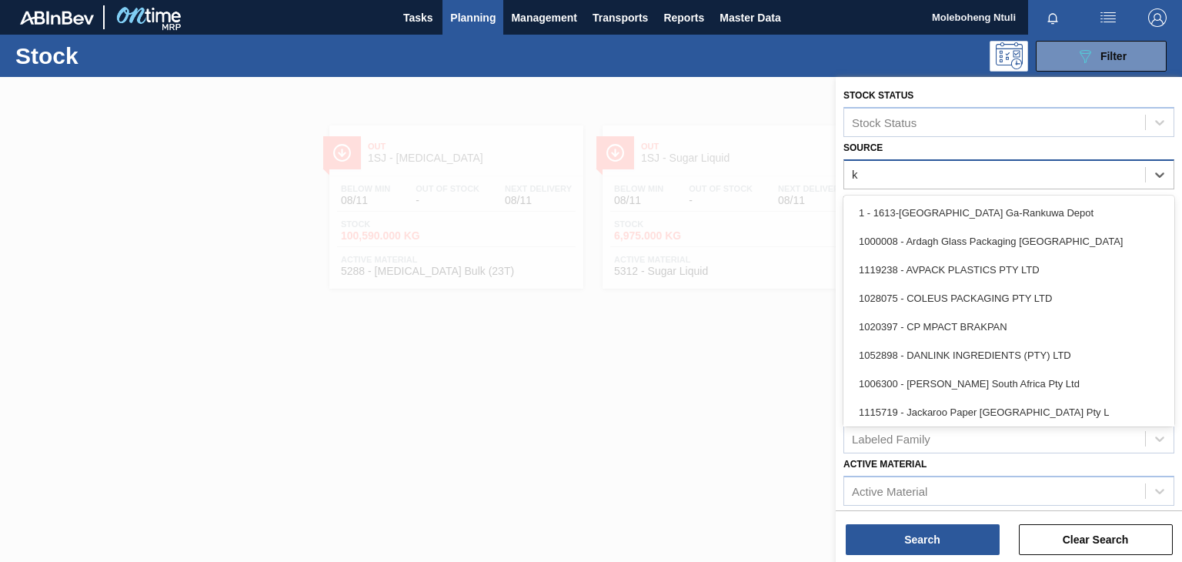
type input "ke"
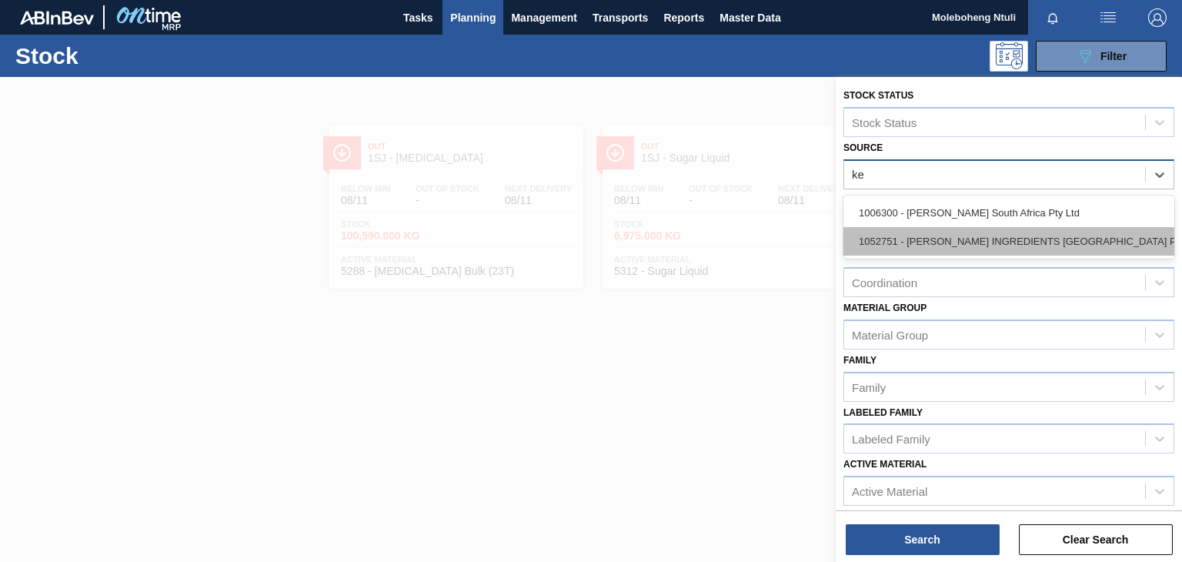
click at [1066, 235] on div "1052751 - KERRY INGREDIENTS SOUTH AFRICA PTY" at bounding box center [1008, 241] width 331 height 28
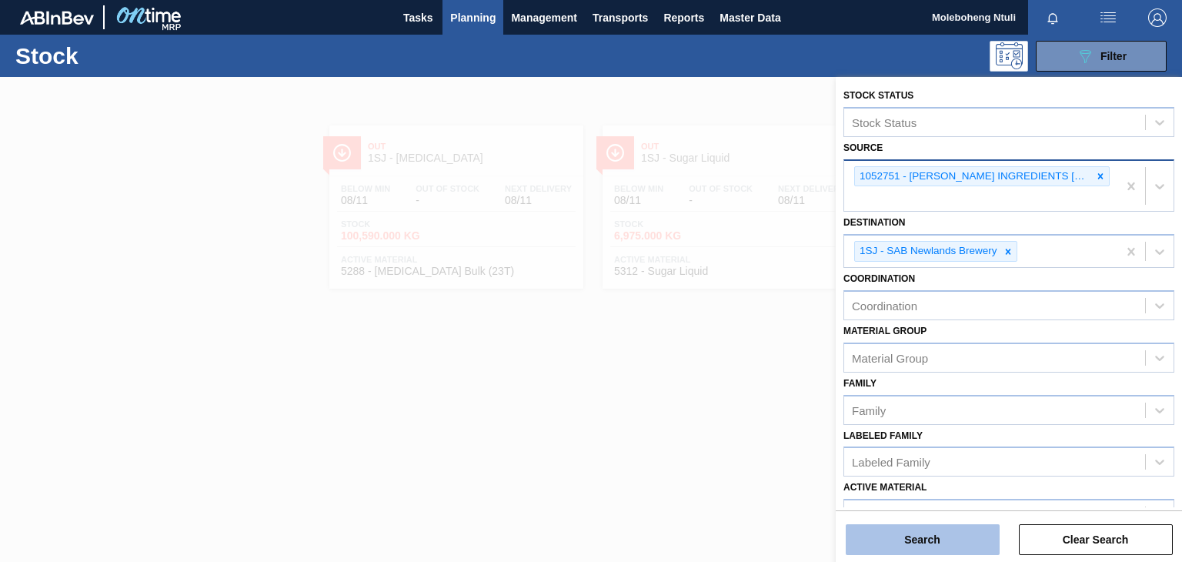
click at [909, 541] on button "Search" at bounding box center [922, 539] width 154 height 31
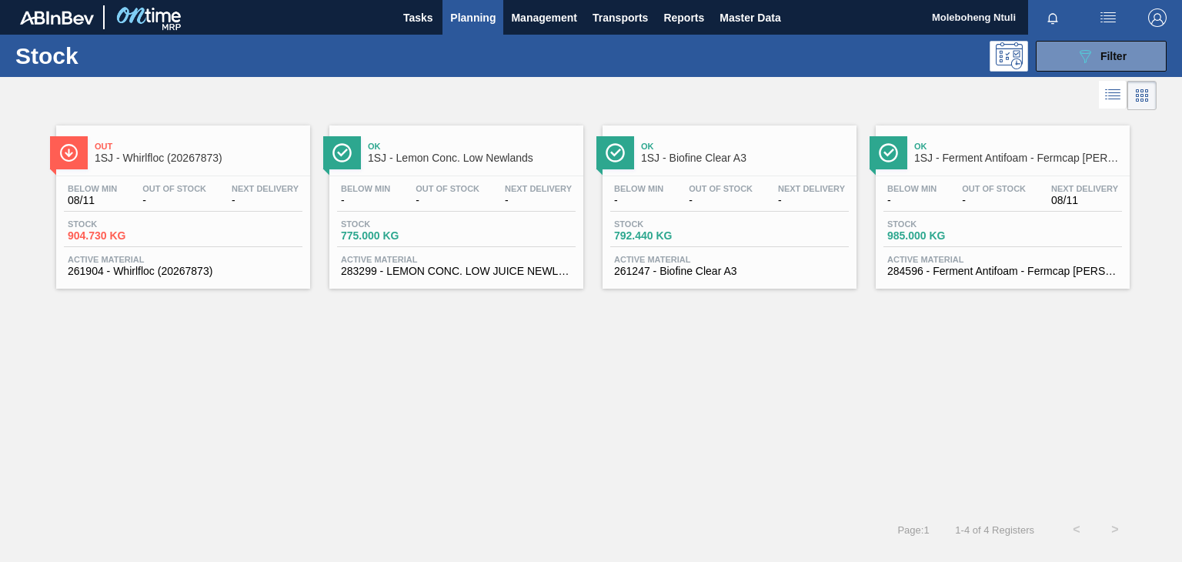
click at [485, 151] on div "Ok 1SJ - Lemon Conc. Low Newlands" at bounding box center [472, 152] width 208 height 35
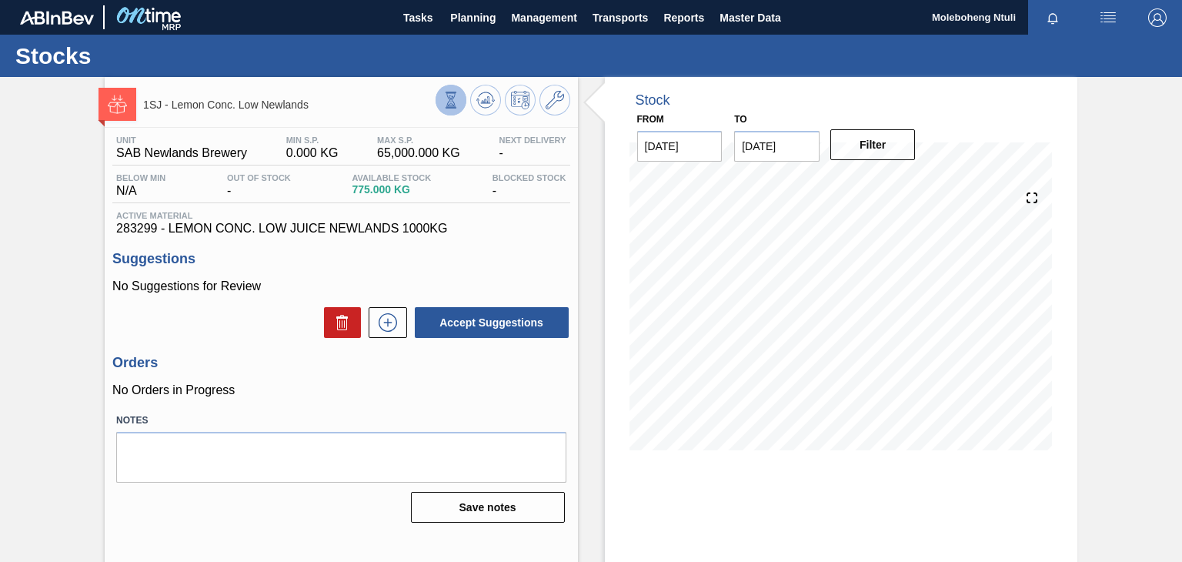
click at [452, 92] on icon at bounding box center [450, 100] width 17 height 17
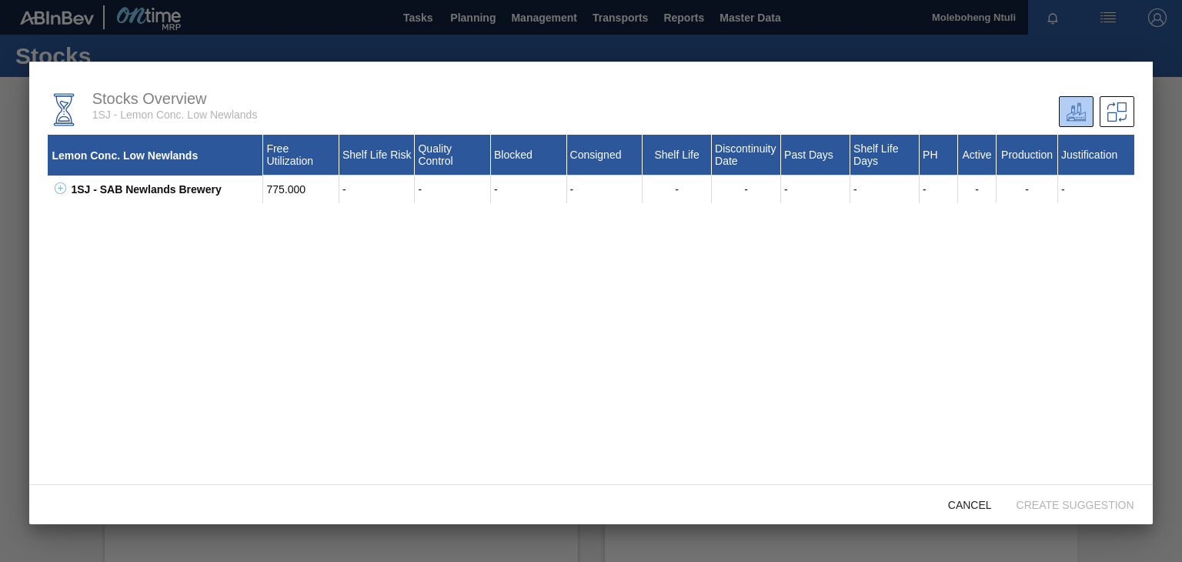
click at [1179, 152] on div at bounding box center [591, 281] width 1182 height 562
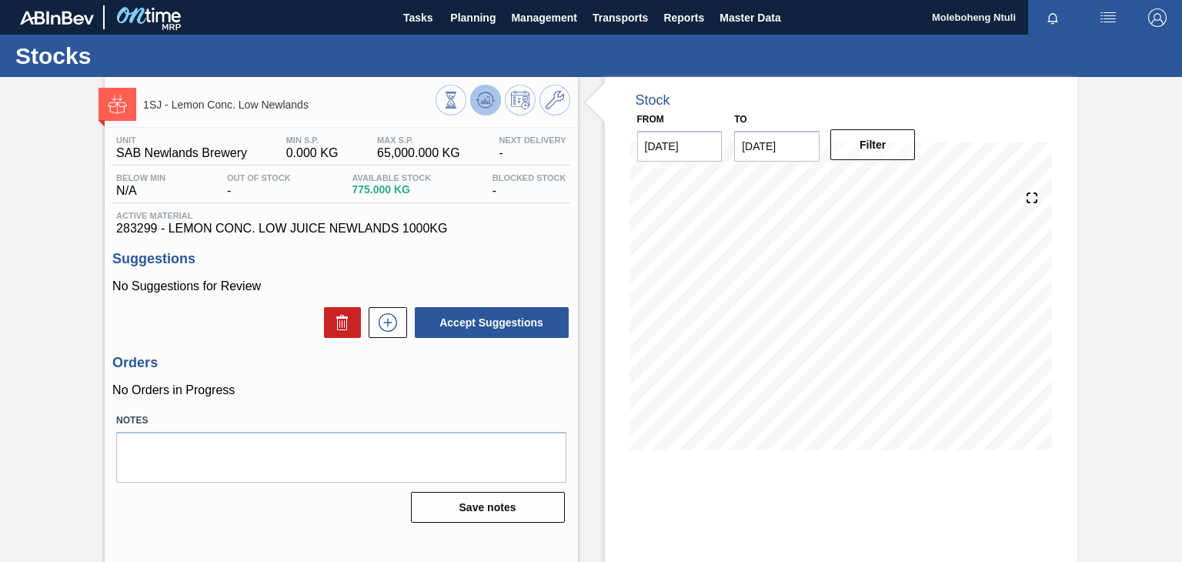
click at [478, 105] on icon at bounding box center [484, 104] width 15 height 8
click at [342, 283] on p "No Suggestions for Review" at bounding box center [340, 286] width 457 height 14
click at [388, 322] on icon at bounding box center [387, 322] width 25 height 18
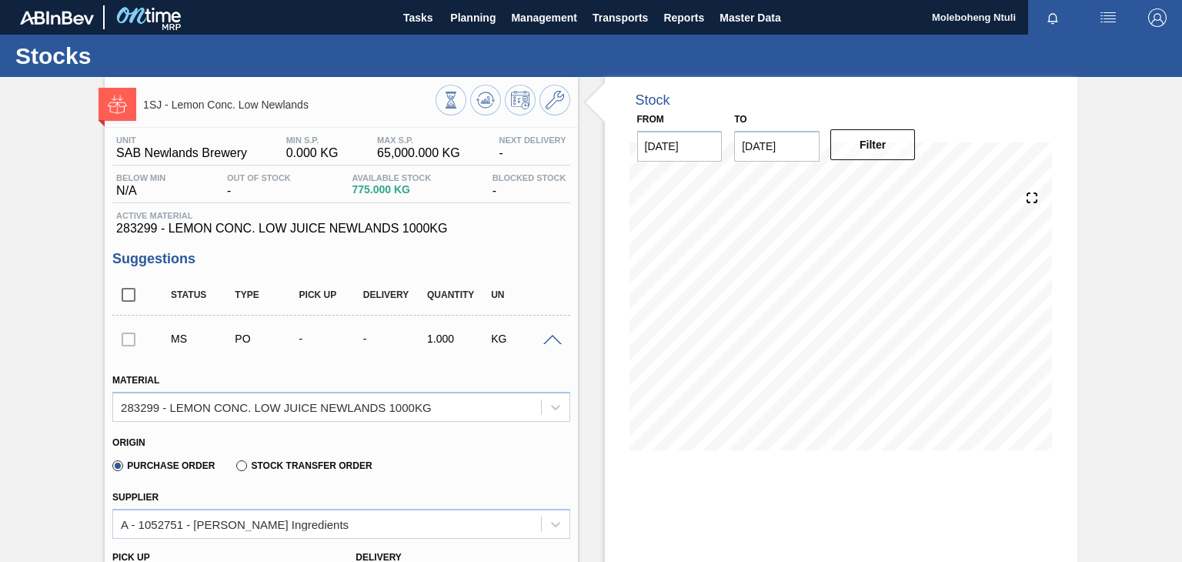
click at [554, 338] on span at bounding box center [552, 341] width 18 height 12
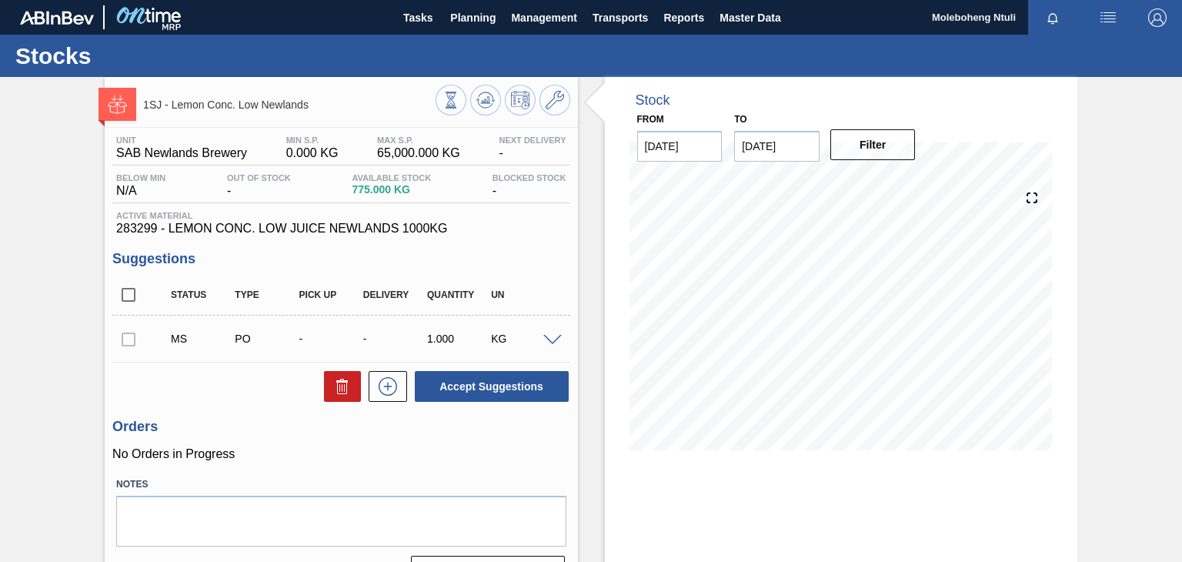
click at [224, 385] on div "Accept Suggestions" at bounding box center [340, 386] width 457 height 34
click at [126, 335] on div at bounding box center [128, 338] width 32 height 31
click at [537, 337] on div "KG" at bounding box center [522, 338] width 70 height 12
click at [125, 340] on div at bounding box center [128, 338] width 32 height 31
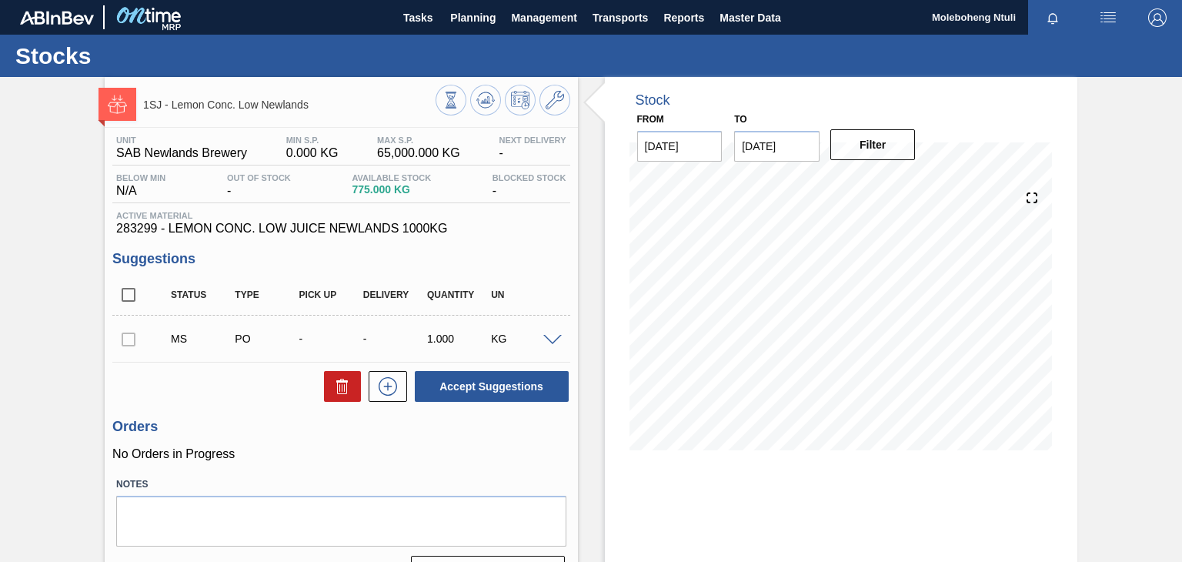
click at [549, 337] on span at bounding box center [552, 341] width 18 height 12
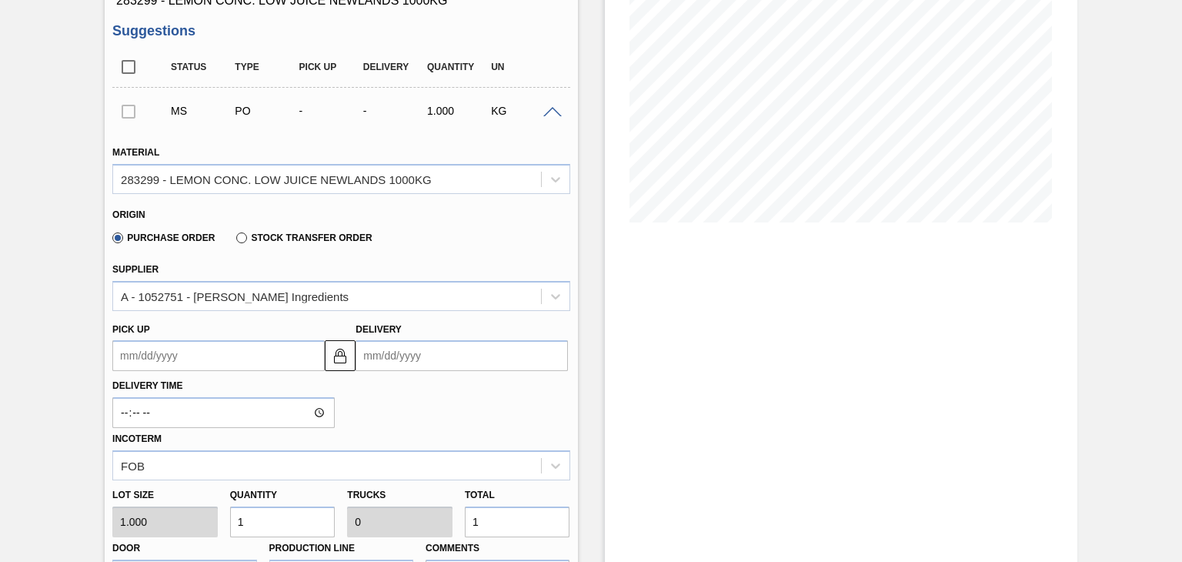
scroll to position [231, 0]
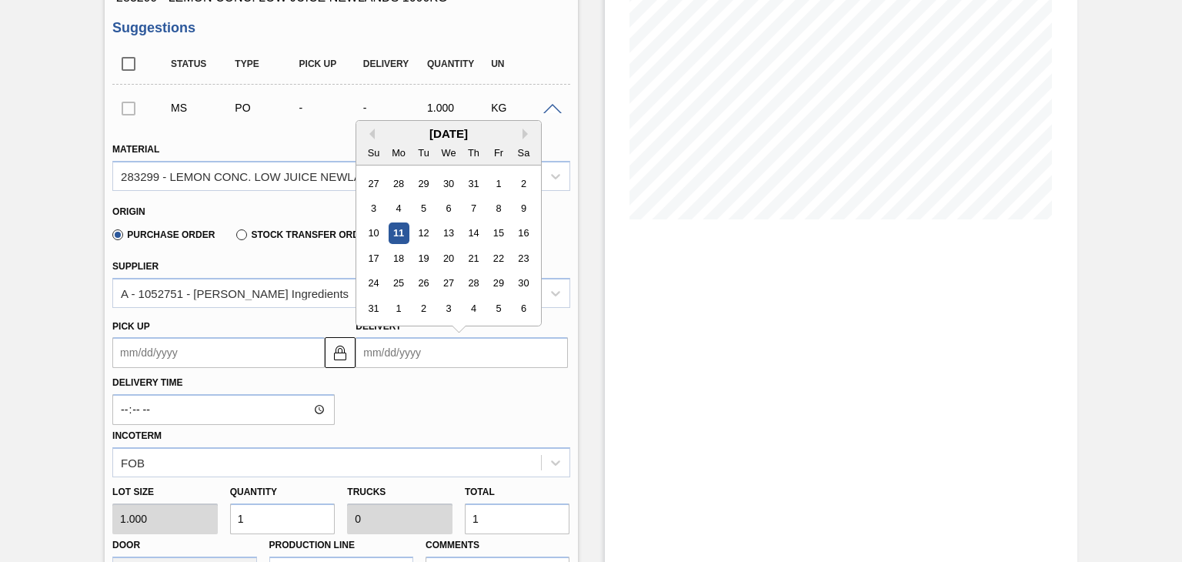
click at [391, 351] on input "Delivery" at bounding box center [461, 352] width 212 height 31
click at [471, 231] on div "14" at bounding box center [473, 233] width 21 height 21
type up "[DATE]"
type input "[DATE]"
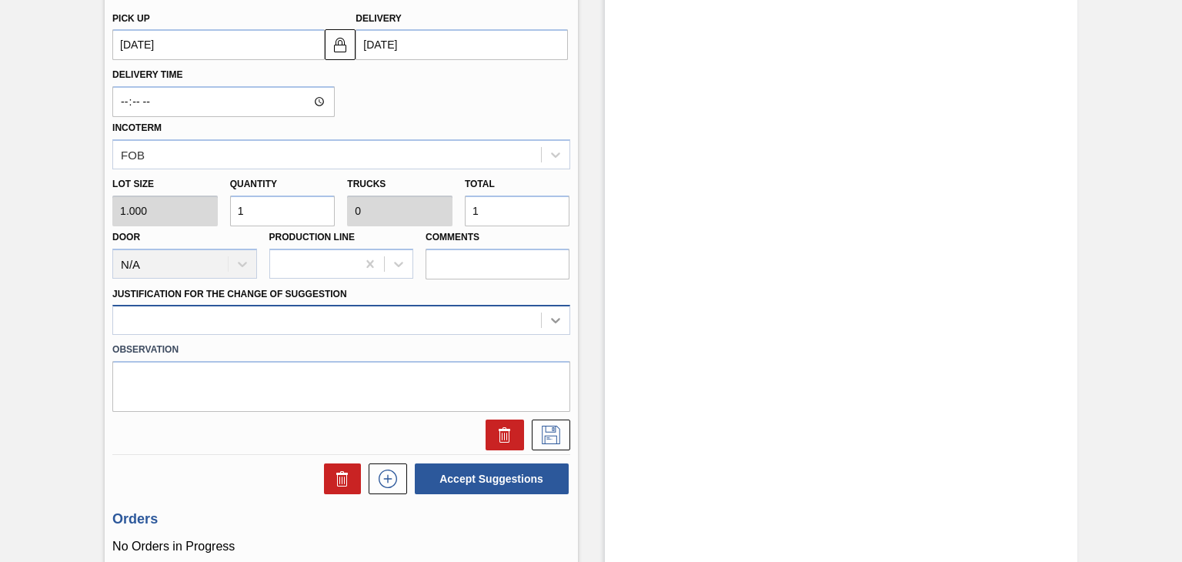
scroll to position [553, 0]
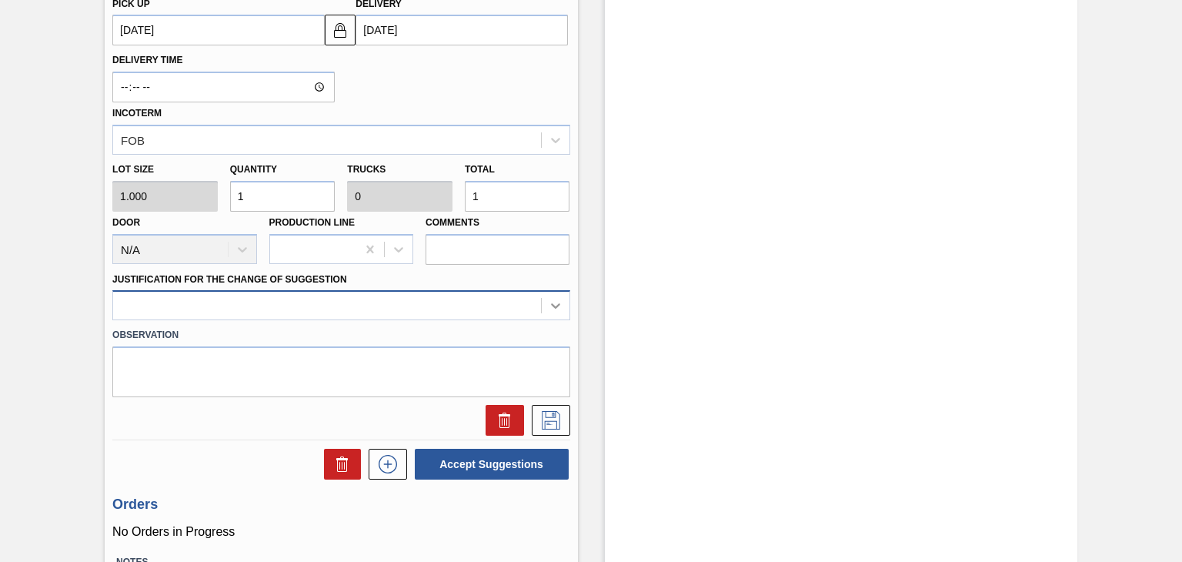
click at [553, 320] on div at bounding box center [340, 305] width 457 height 30
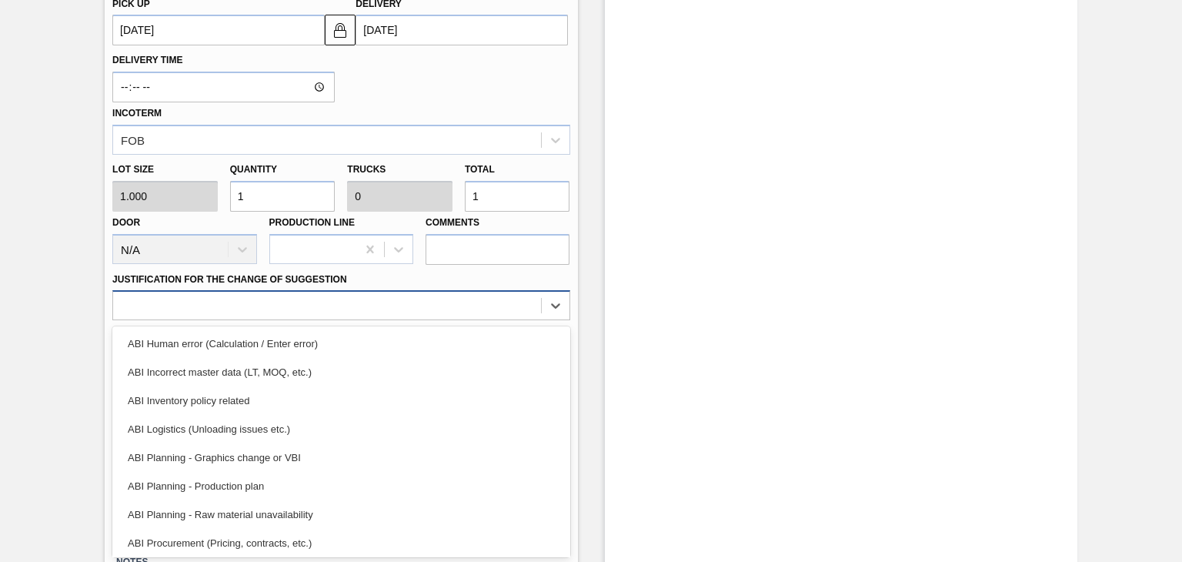
click at [302, 305] on div at bounding box center [326, 306] width 427 height 22
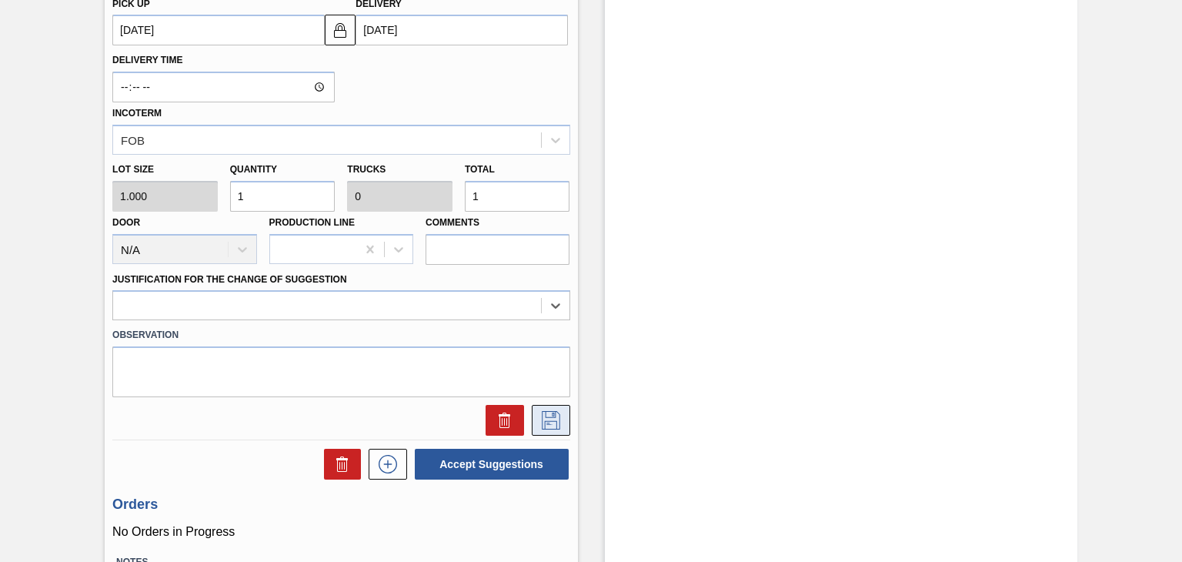
click at [558, 412] on icon at bounding box center [550, 420] width 25 height 18
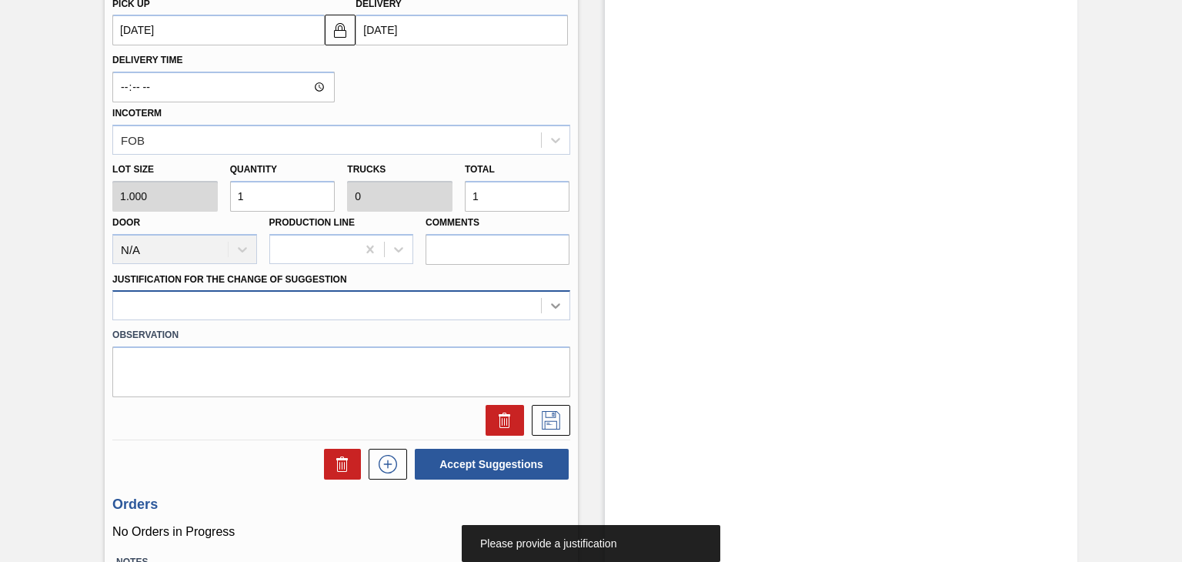
click at [549, 305] on icon at bounding box center [555, 305] width 15 height 15
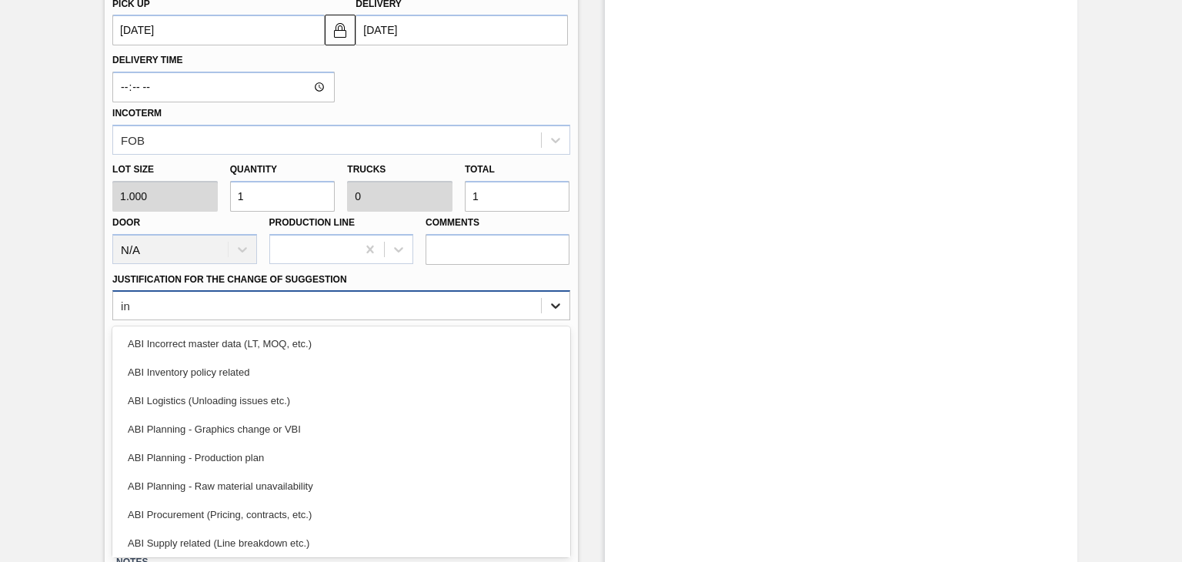
type Suggestion "inv"
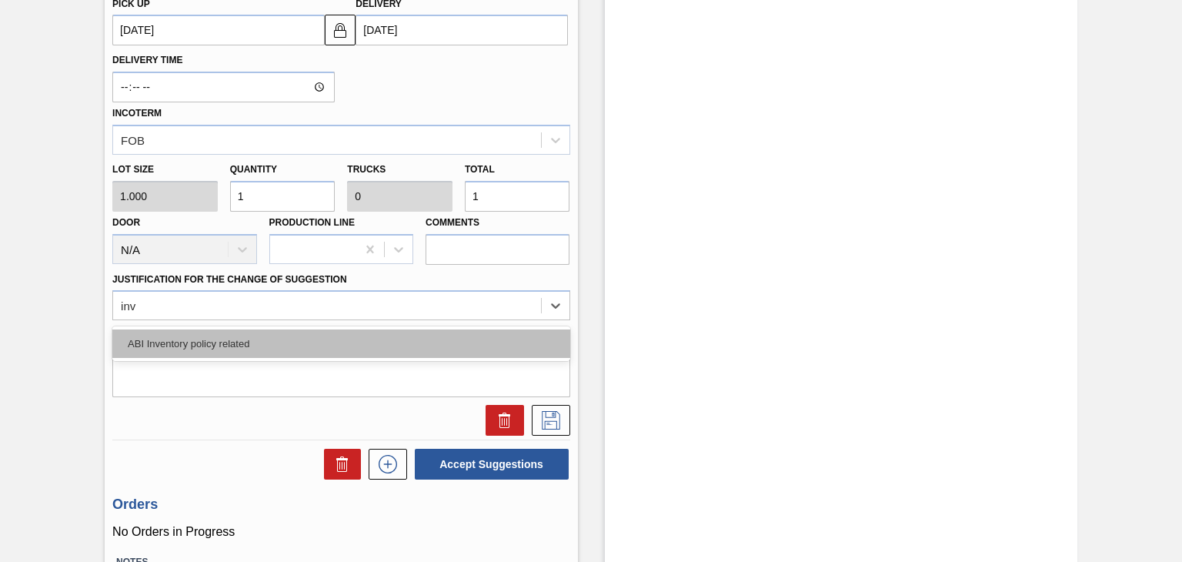
click at [241, 339] on div "ABI Inventory policy related" at bounding box center [340, 343] width 457 height 28
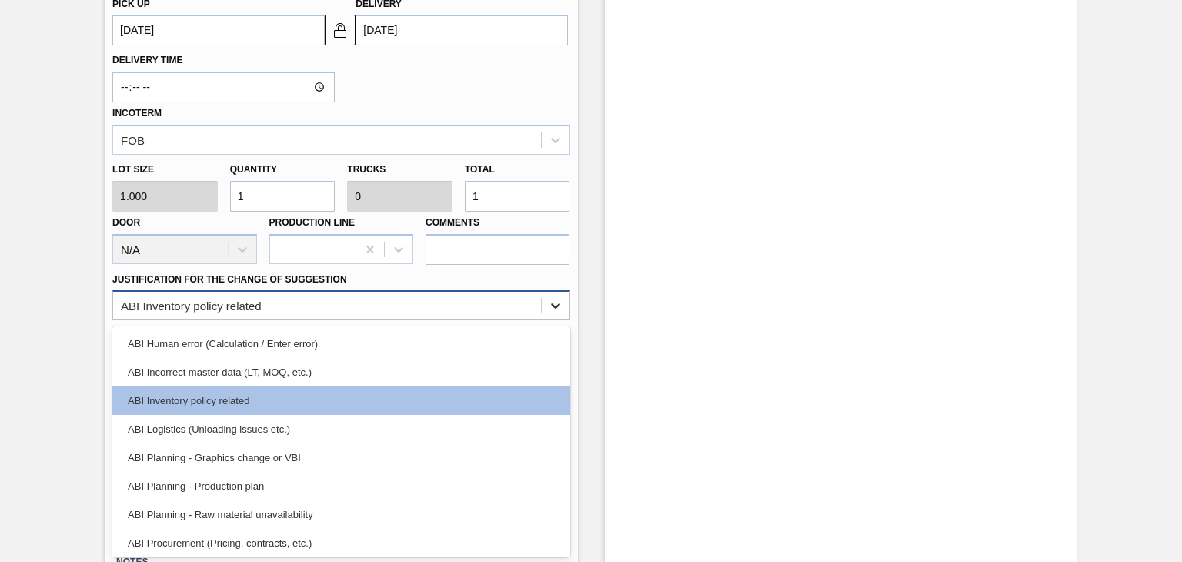
click at [551, 306] on icon at bounding box center [555, 305] width 15 height 15
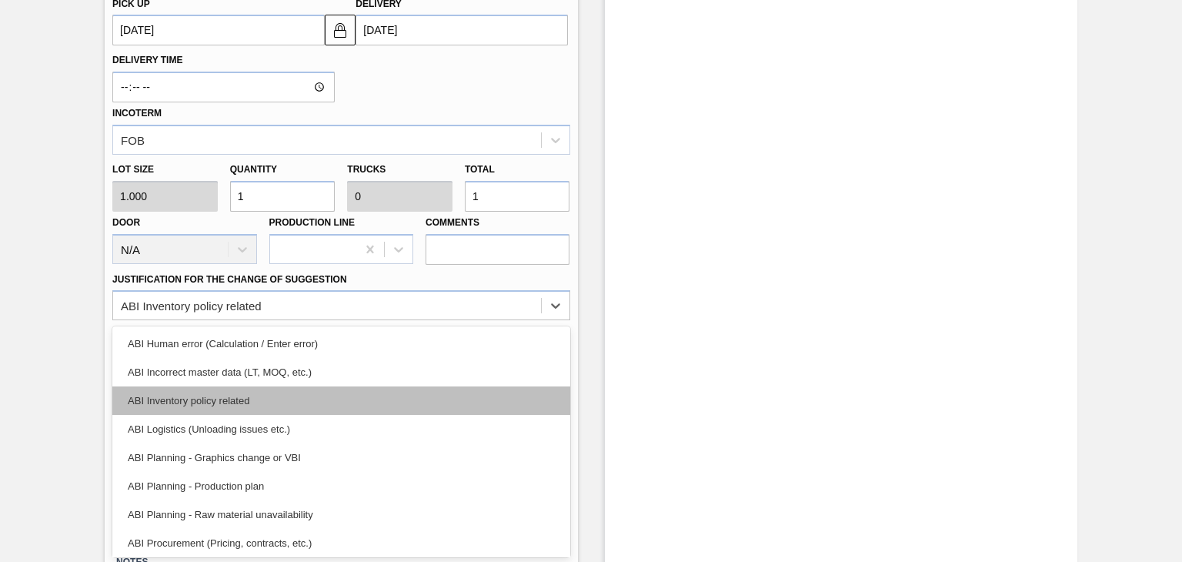
click at [252, 395] on div "ABI Inventory policy related" at bounding box center [340, 400] width 457 height 28
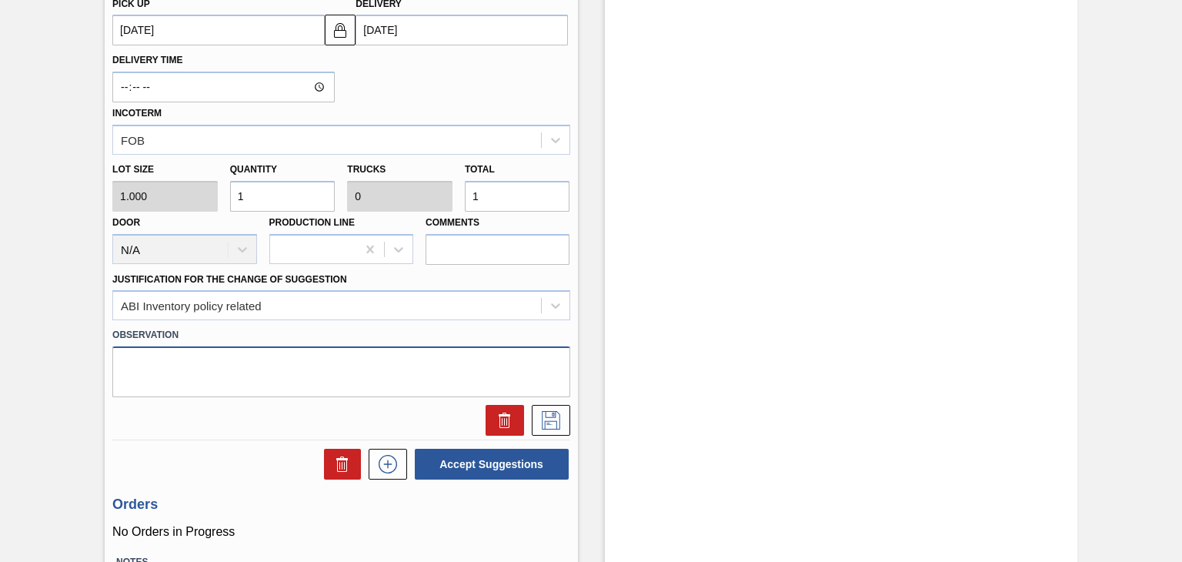
click at [267, 366] on textarea at bounding box center [340, 371] width 457 height 51
click at [554, 418] on icon at bounding box center [550, 420] width 25 height 18
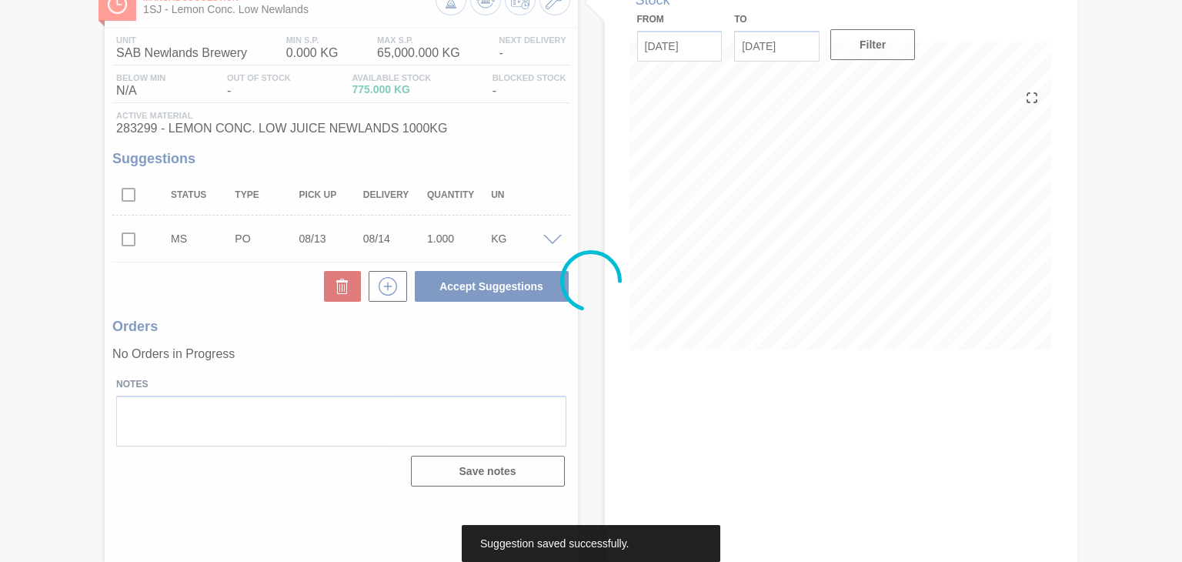
scroll to position [100, 0]
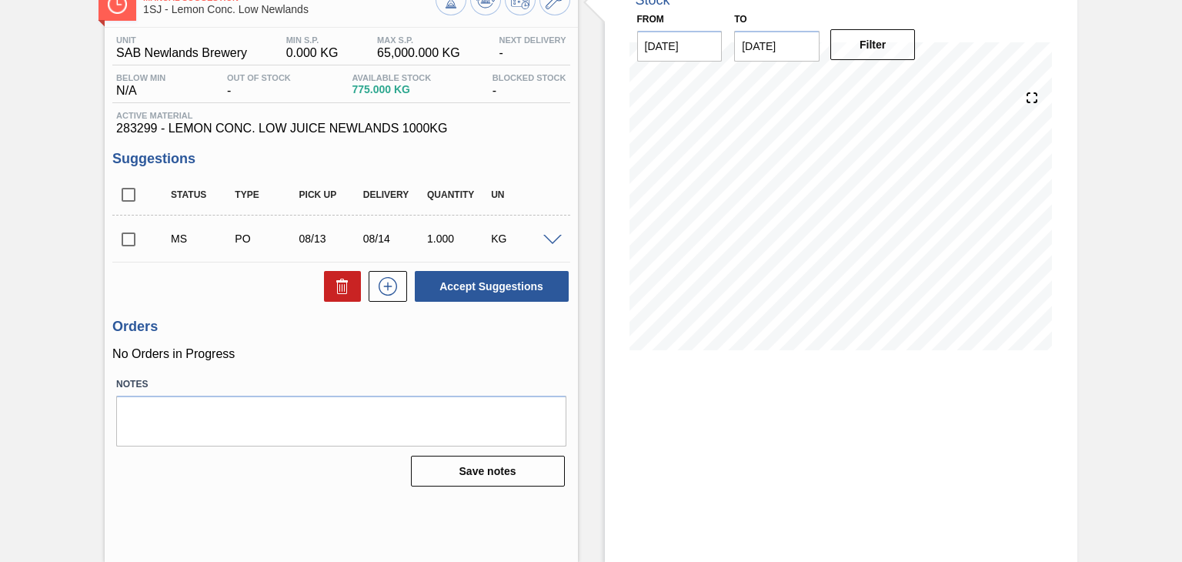
click at [550, 239] on span at bounding box center [552, 241] width 18 height 12
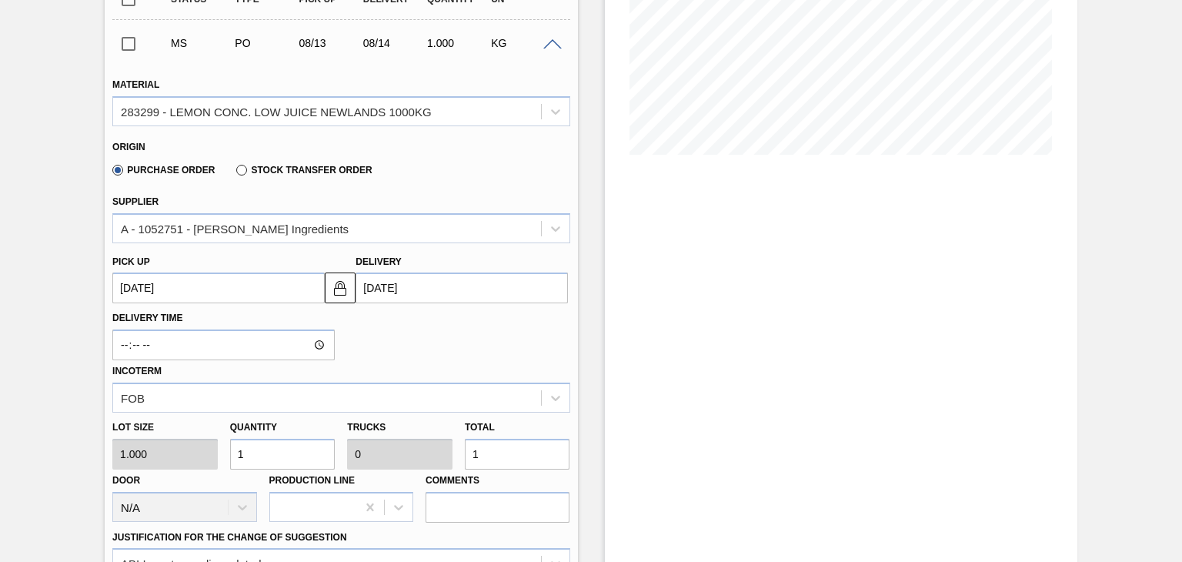
scroll to position [331, 0]
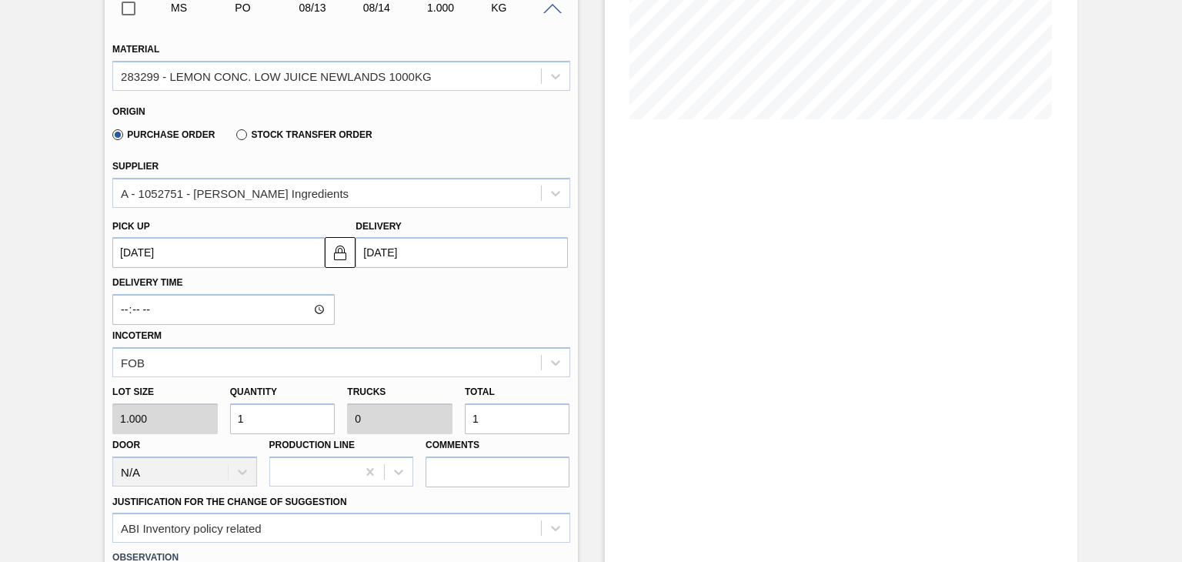
click at [248, 418] on input "1" at bounding box center [282, 418] width 105 height 31
type input "10"
type input "0.003"
type input "10"
type input "100"
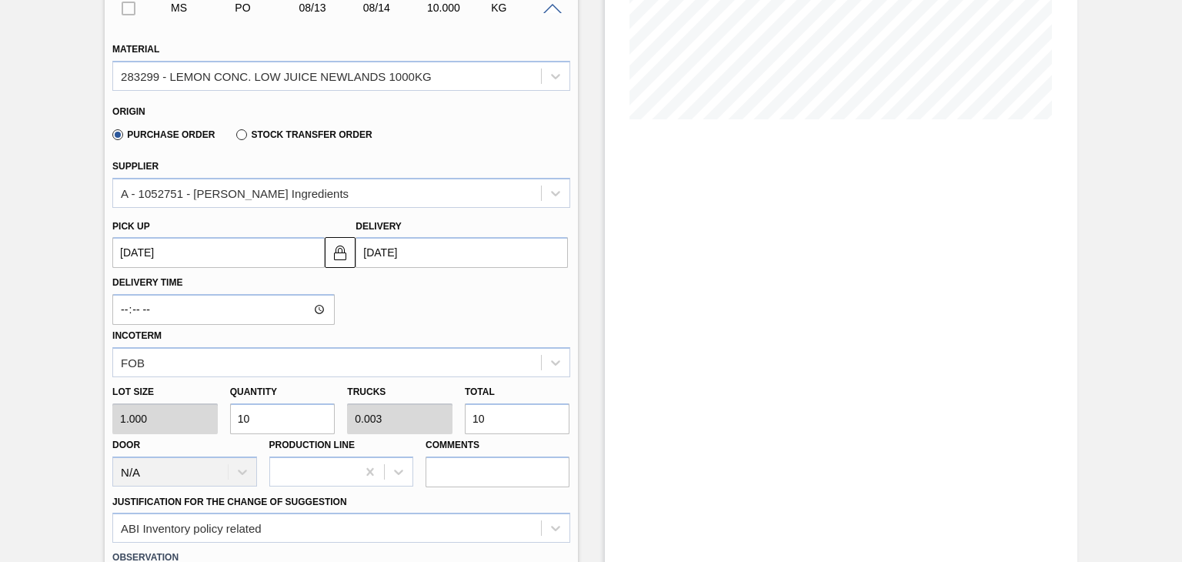
type input "0.025"
type input "100"
type input "1,000"
type input "0.25"
type input "1,000"
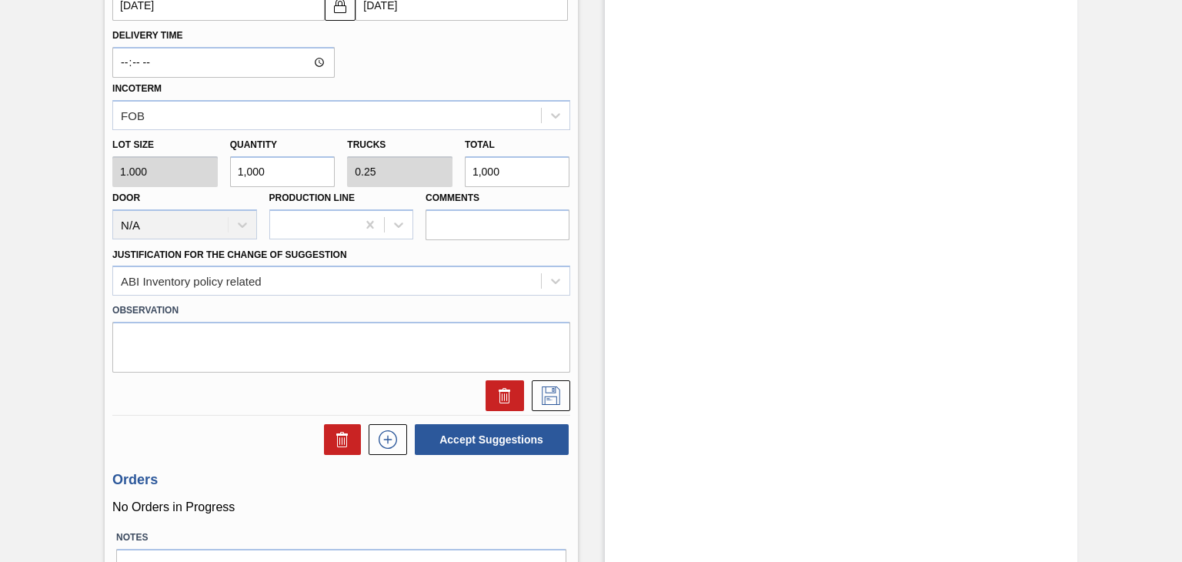
scroll to position [638, 0]
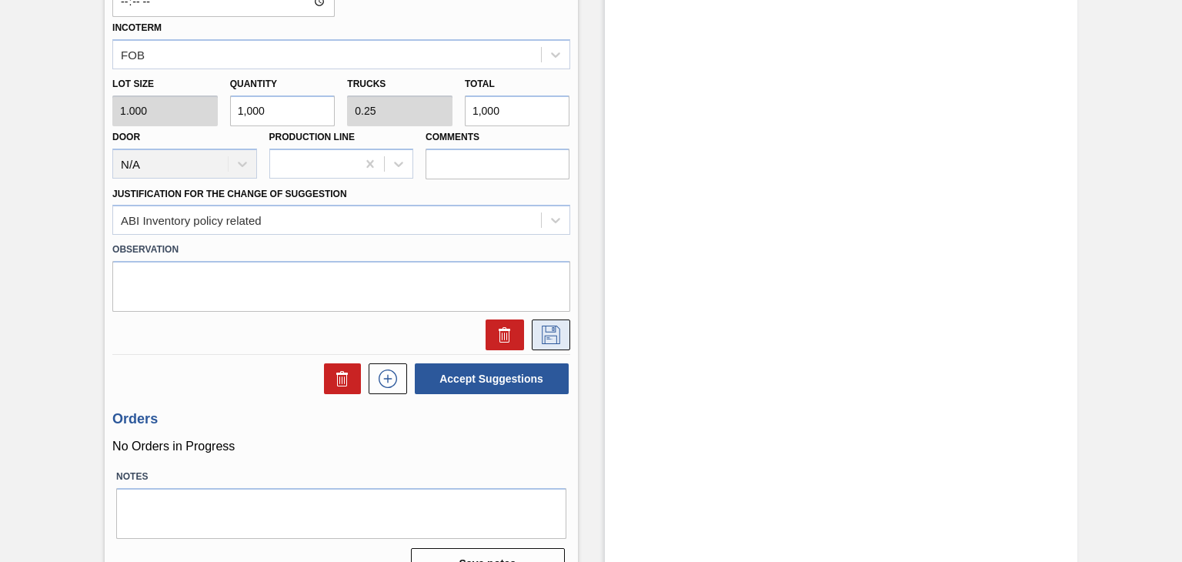
type input "1,000"
click at [546, 331] on icon at bounding box center [550, 334] width 25 height 18
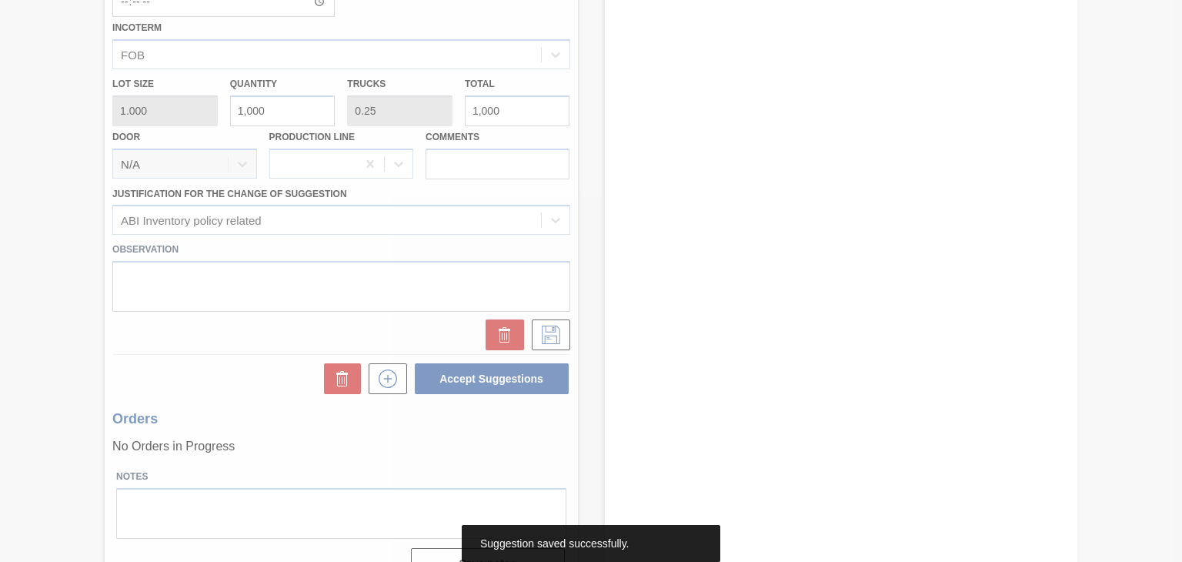
scroll to position [100, 0]
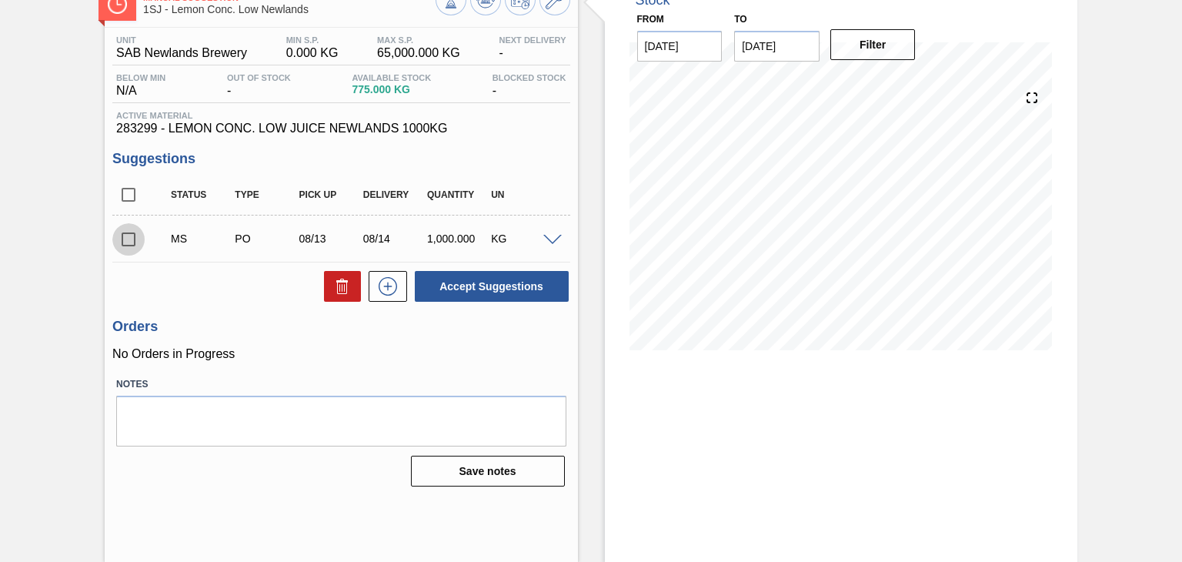
click at [128, 235] on input "checkbox" at bounding box center [128, 239] width 32 height 32
click at [461, 278] on button "Accept Suggestions" at bounding box center [492, 286] width 154 height 31
checkbox input "false"
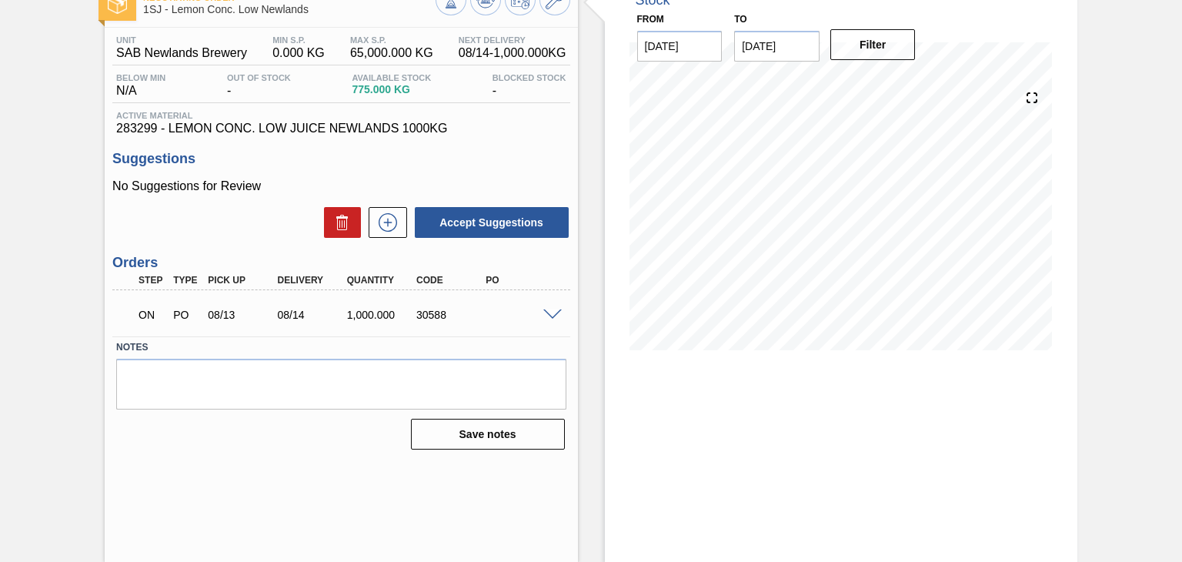
click at [549, 309] on span at bounding box center [552, 315] width 18 height 12
